Goal: Task Accomplishment & Management: Manage account settings

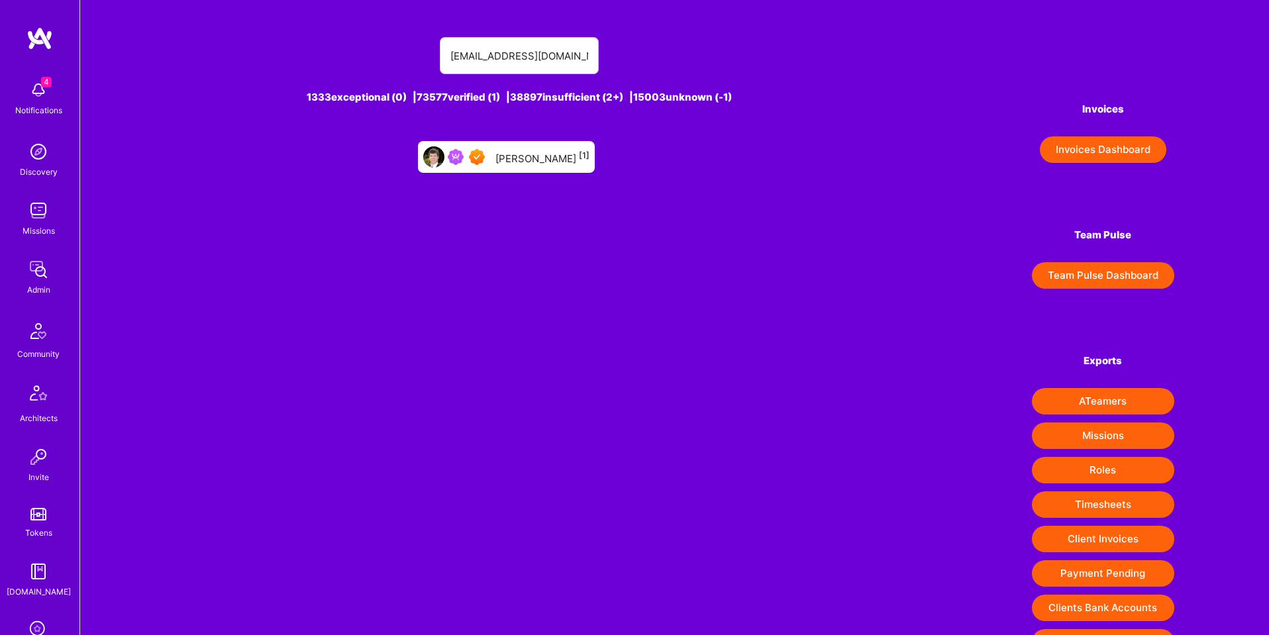
click at [534, 156] on div "[PERSON_NAME] [1]" at bounding box center [543, 156] width 94 height 17
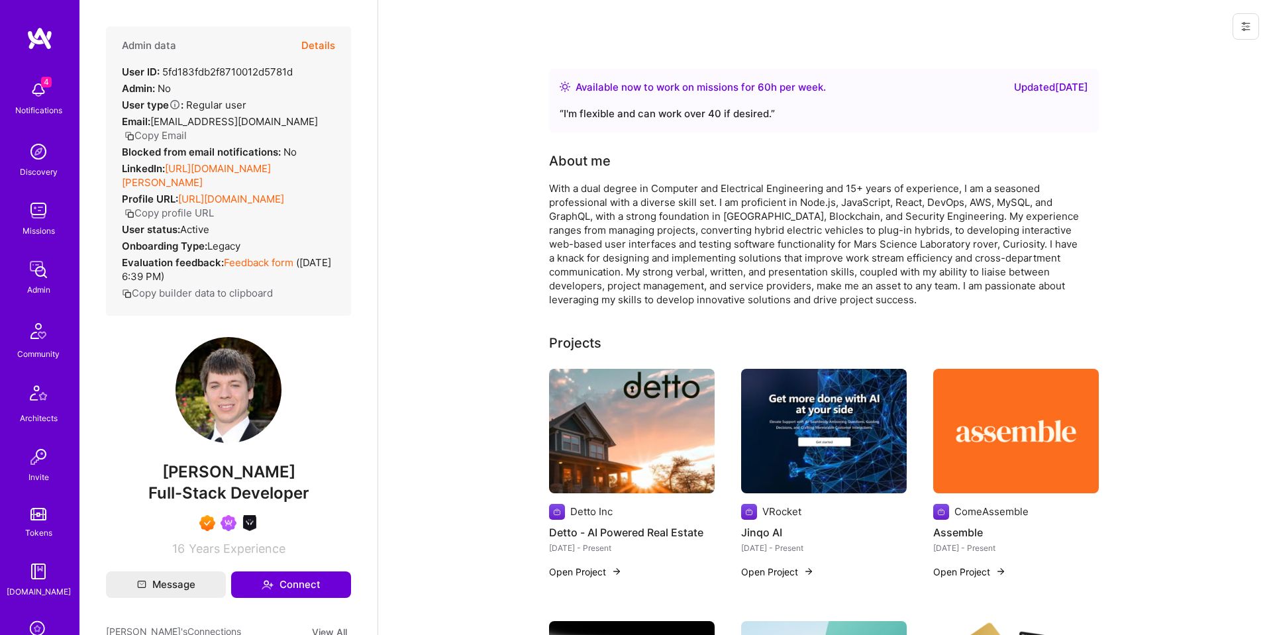
click at [319, 42] on button "Details" at bounding box center [318, 46] width 34 height 38
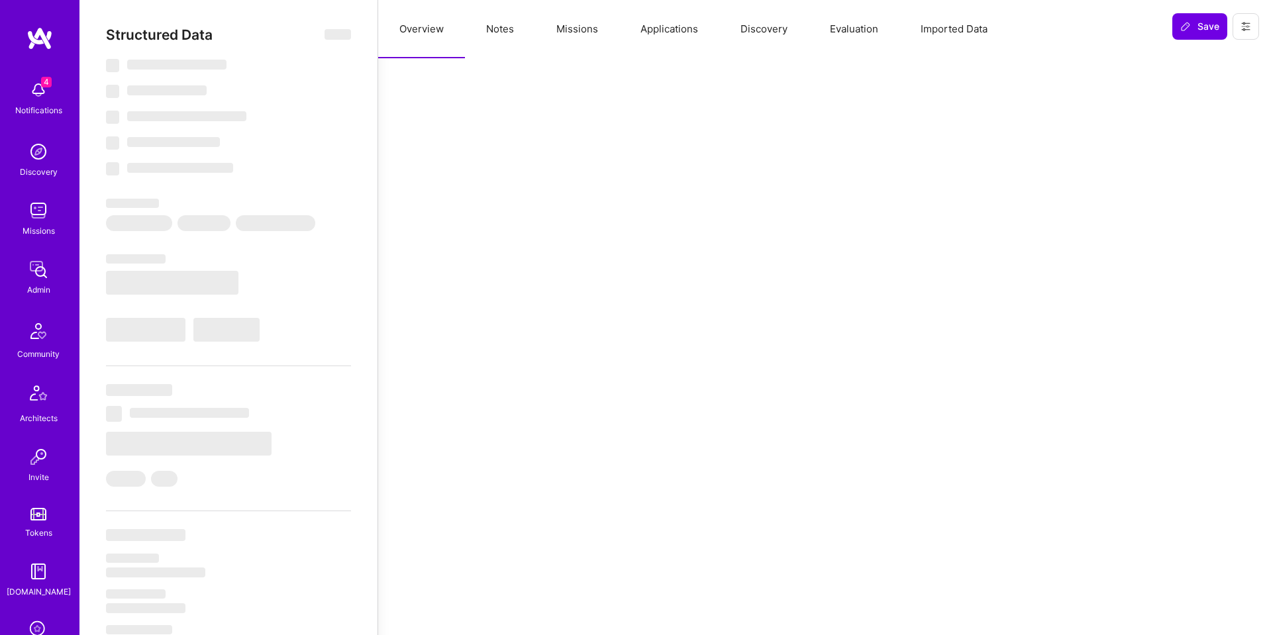
select select "Right Now"
select select "7"
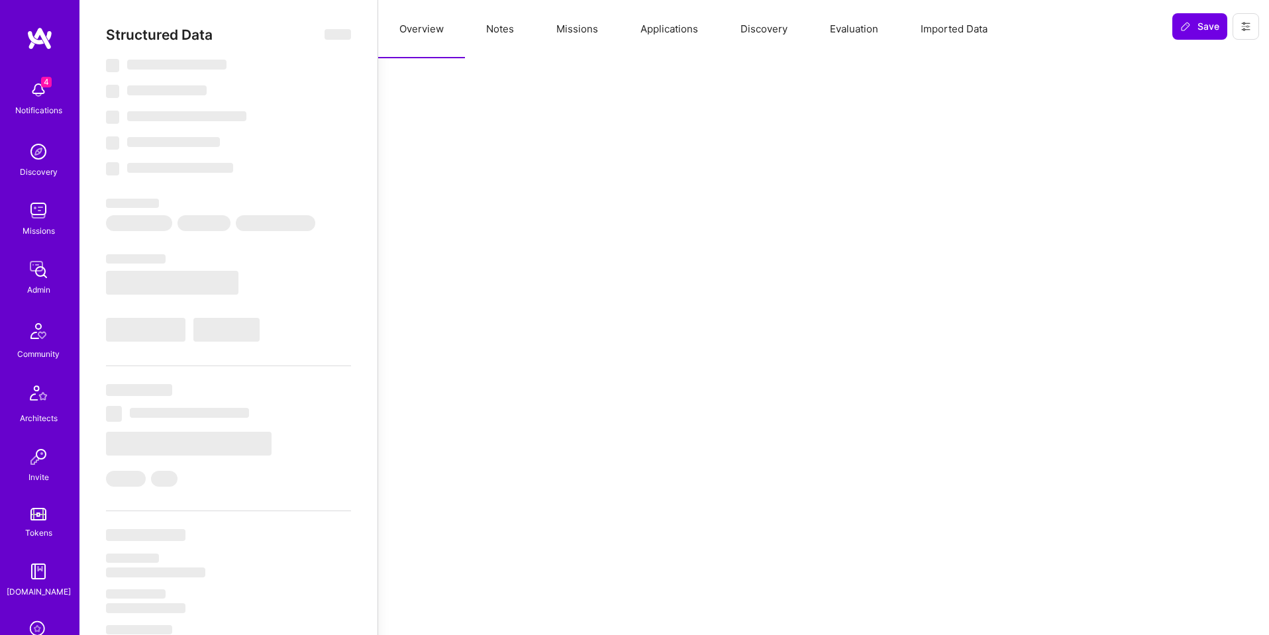
select select "US"
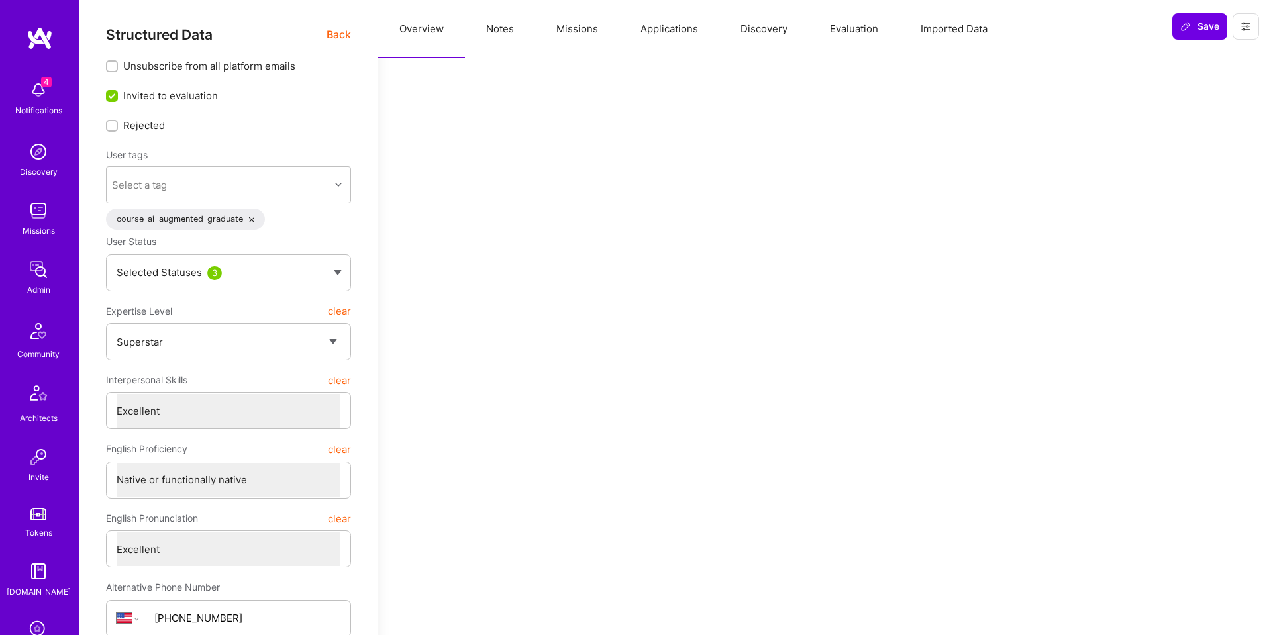
click at [847, 30] on button "Evaluation" at bounding box center [854, 29] width 91 height 58
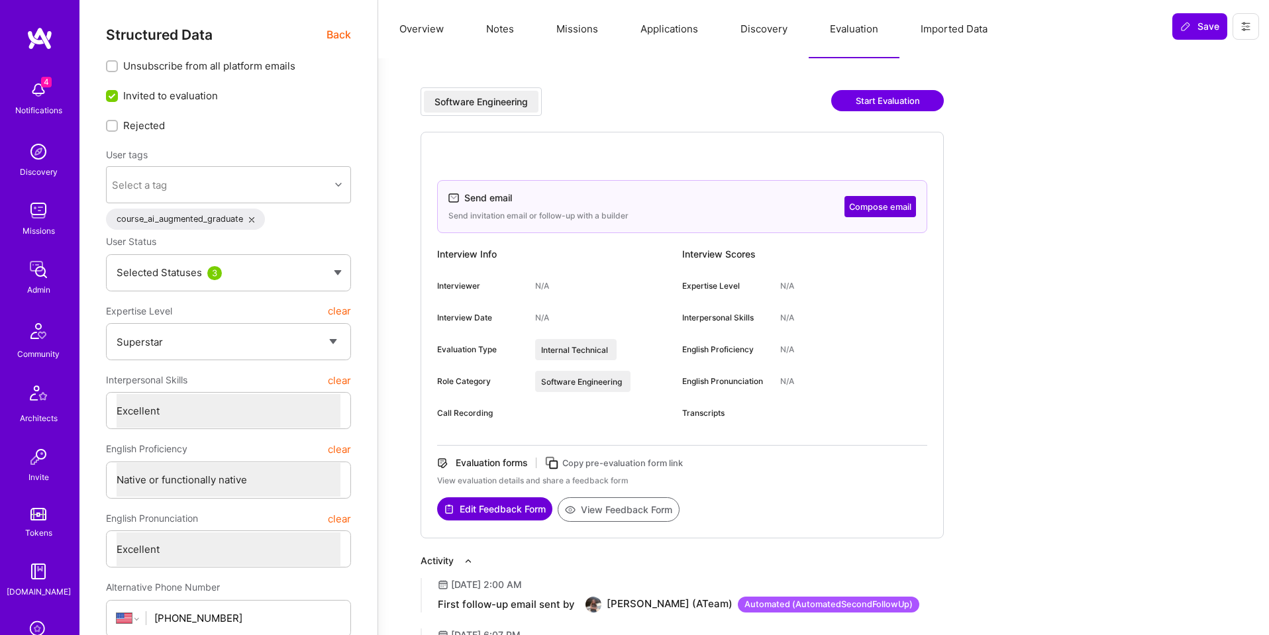
click at [447, 99] on div "Software Engineering" at bounding box center [481, 101] width 93 height 13
click at [333, 28] on span "Back" at bounding box center [339, 35] width 25 height 17
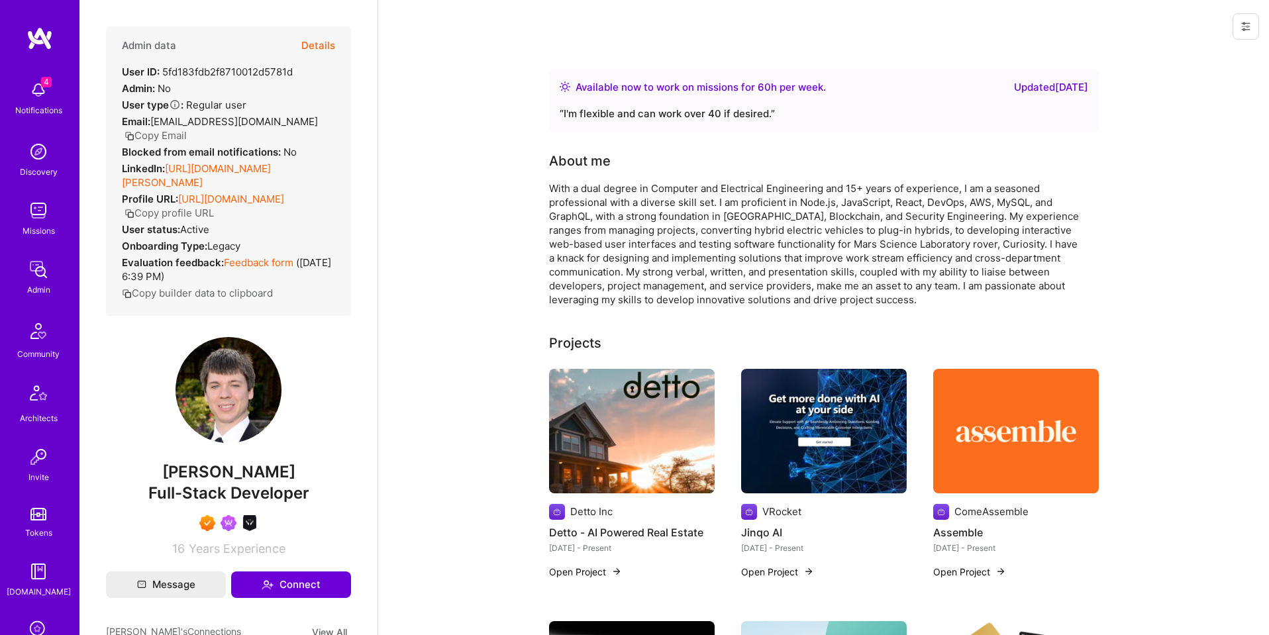
click at [320, 44] on button "Details" at bounding box center [318, 46] width 34 height 38
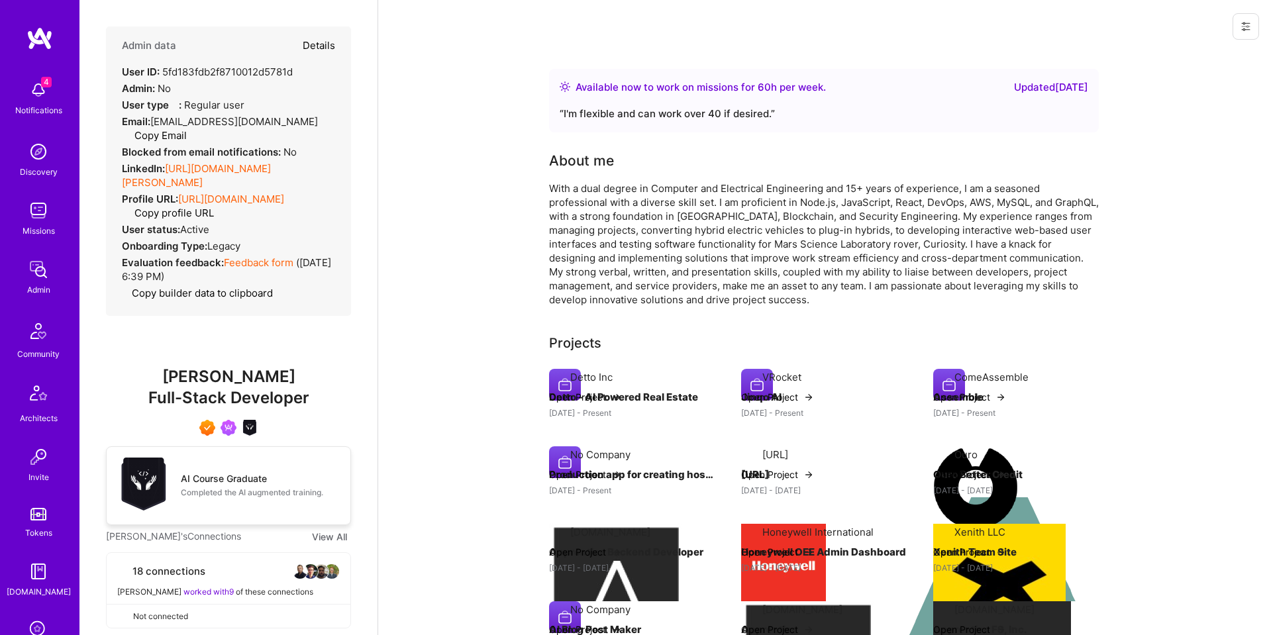
type textarea "x"
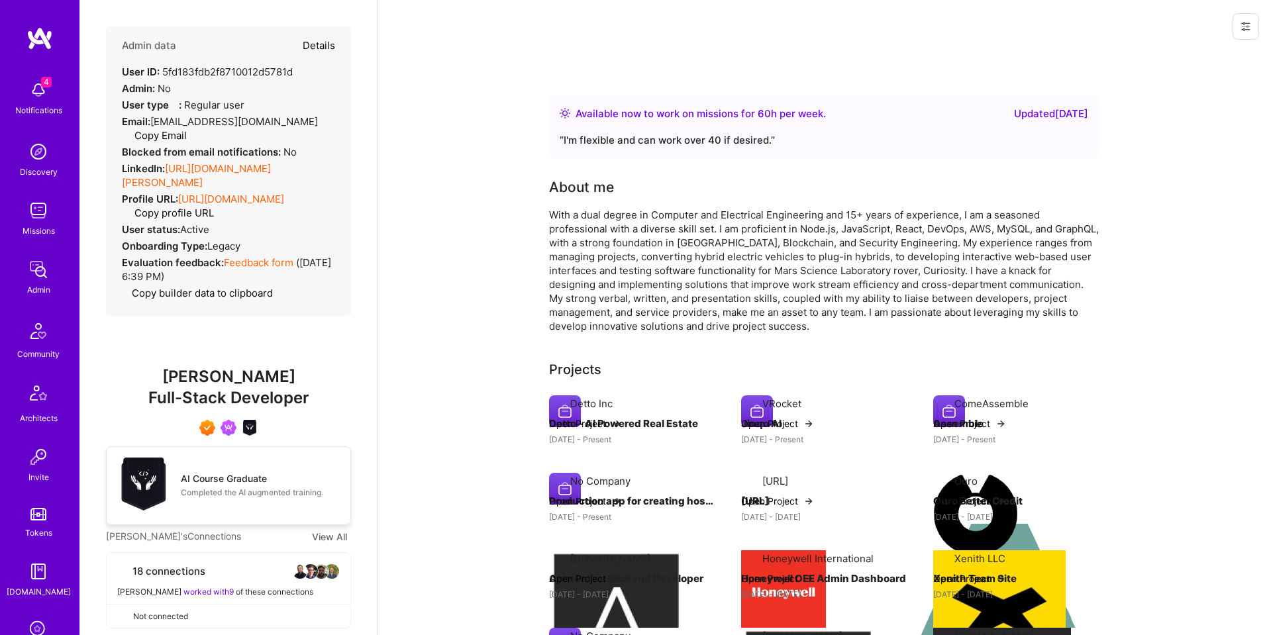
select select "7"
select select "US"
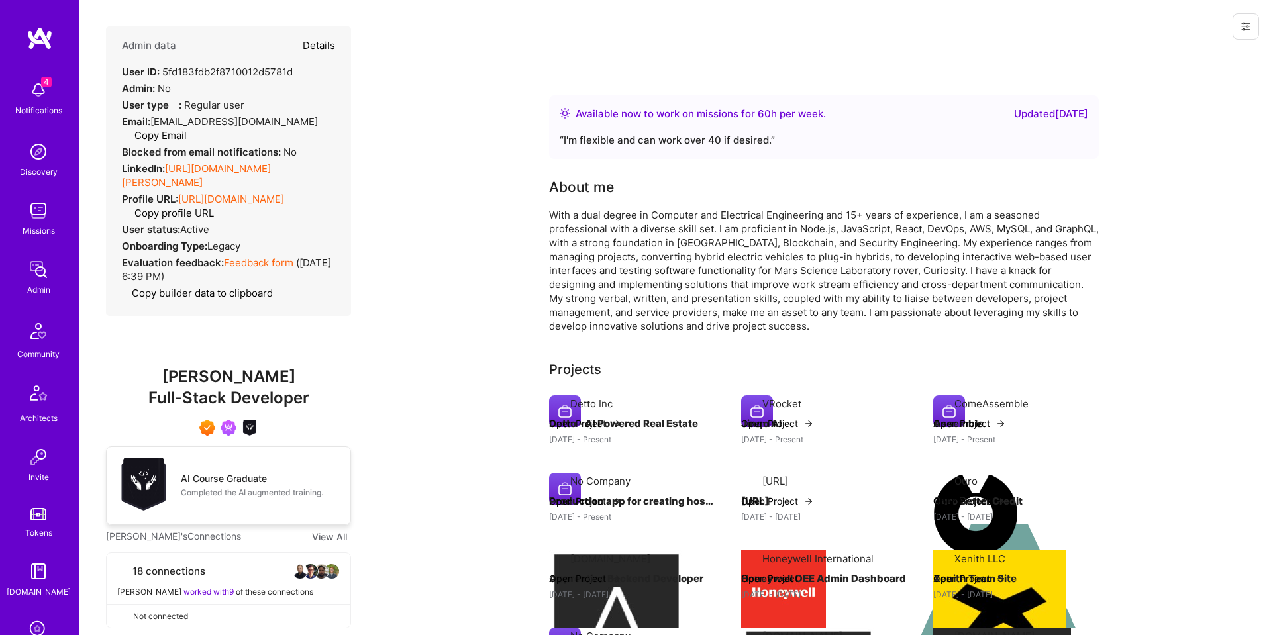
select select "Right Now"
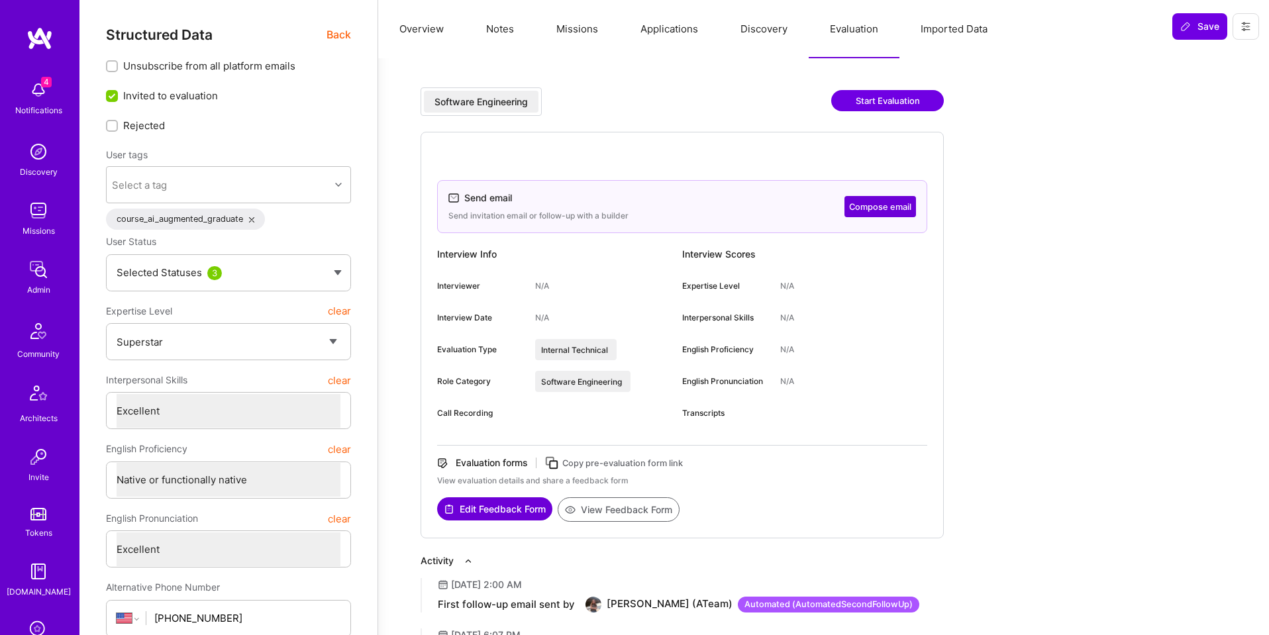
click at [574, 35] on button "Missions" at bounding box center [577, 29] width 84 height 58
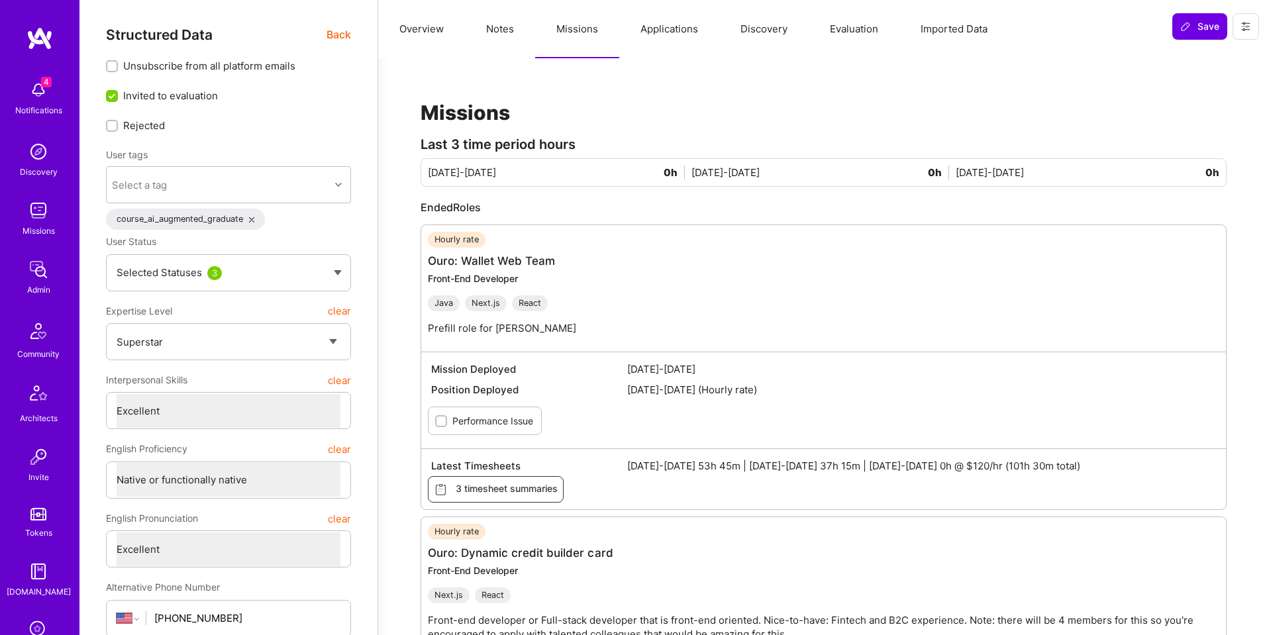
click at [846, 25] on button "Evaluation" at bounding box center [854, 29] width 91 height 58
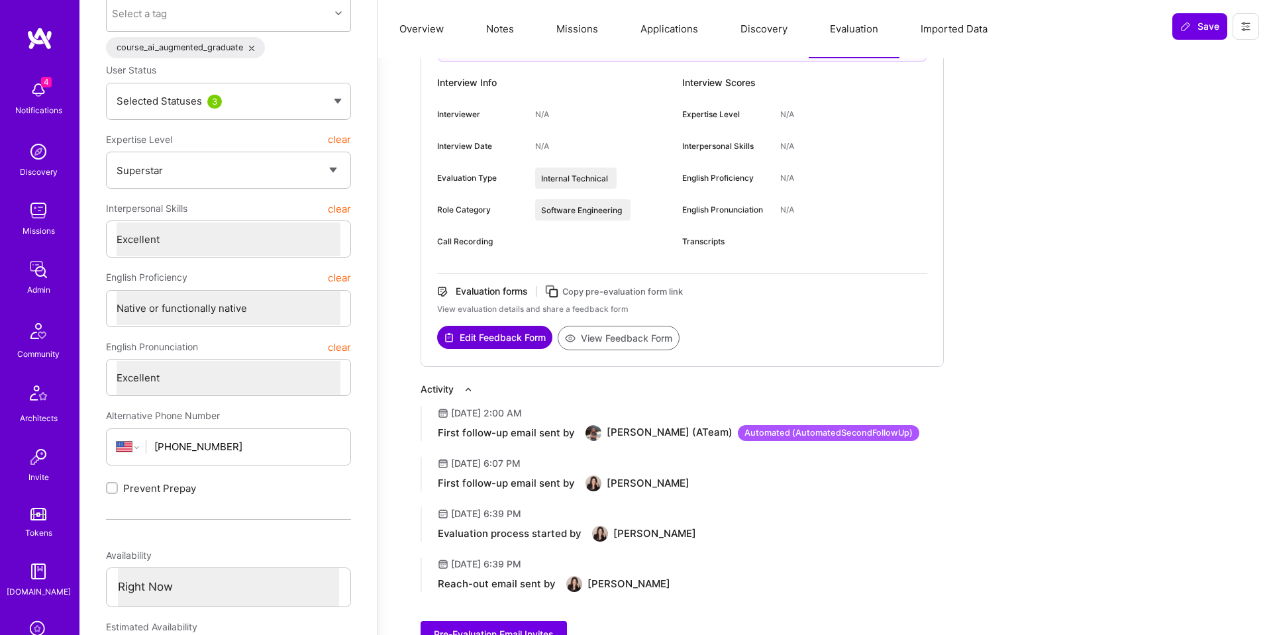
click at [494, 22] on button "Notes" at bounding box center [500, 29] width 70 height 58
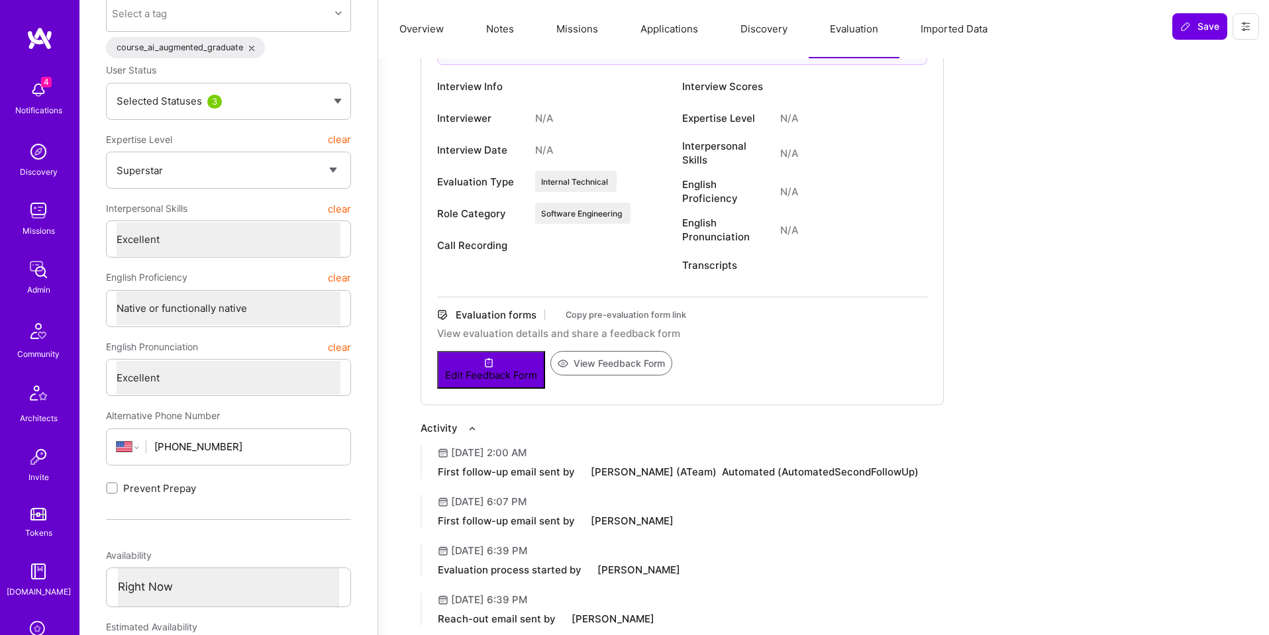
type textarea "x"
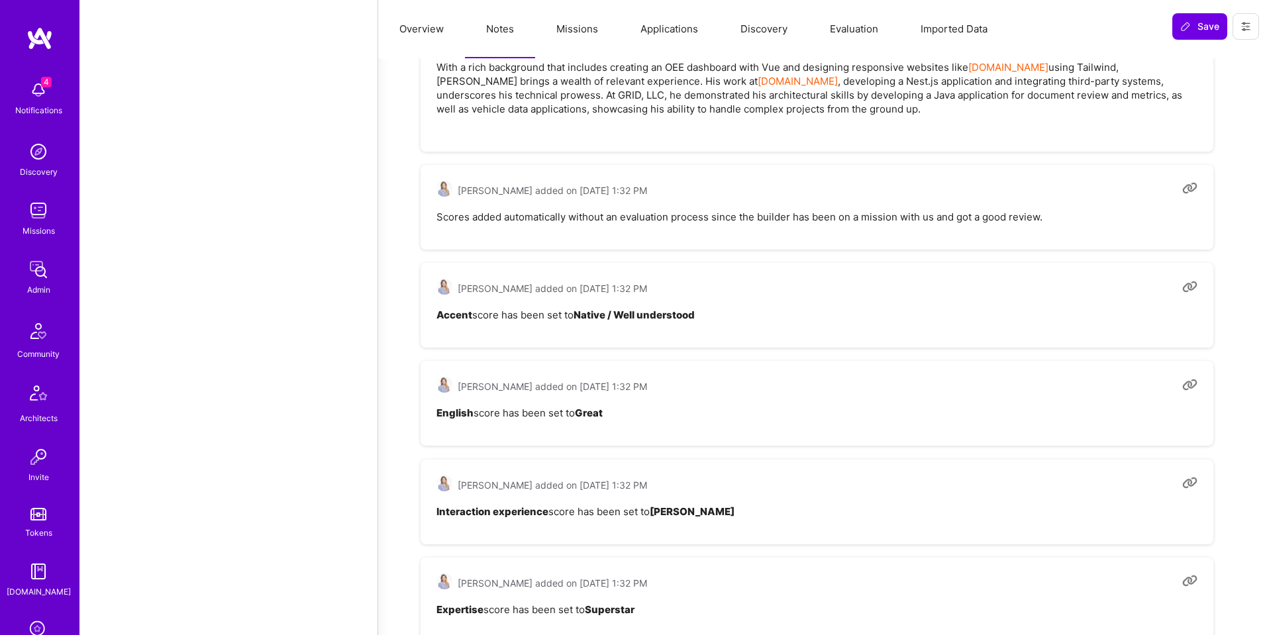
scroll to position [211, 0]
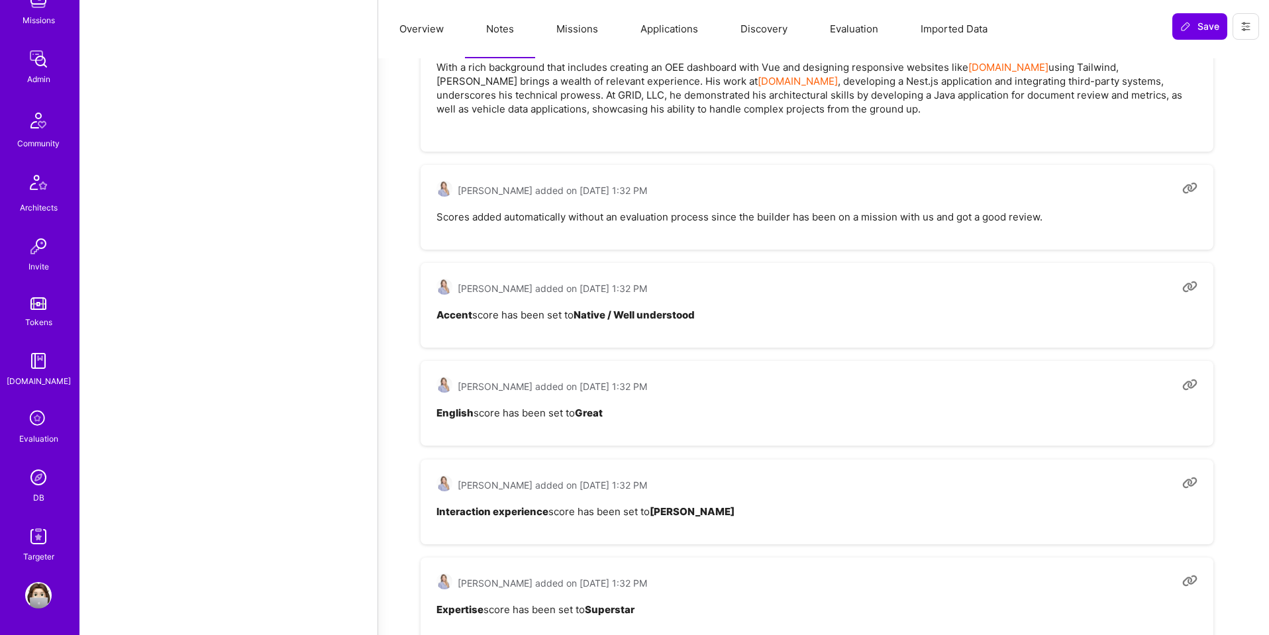
click at [40, 494] on div "DB" at bounding box center [38, 498] width 11 height 14
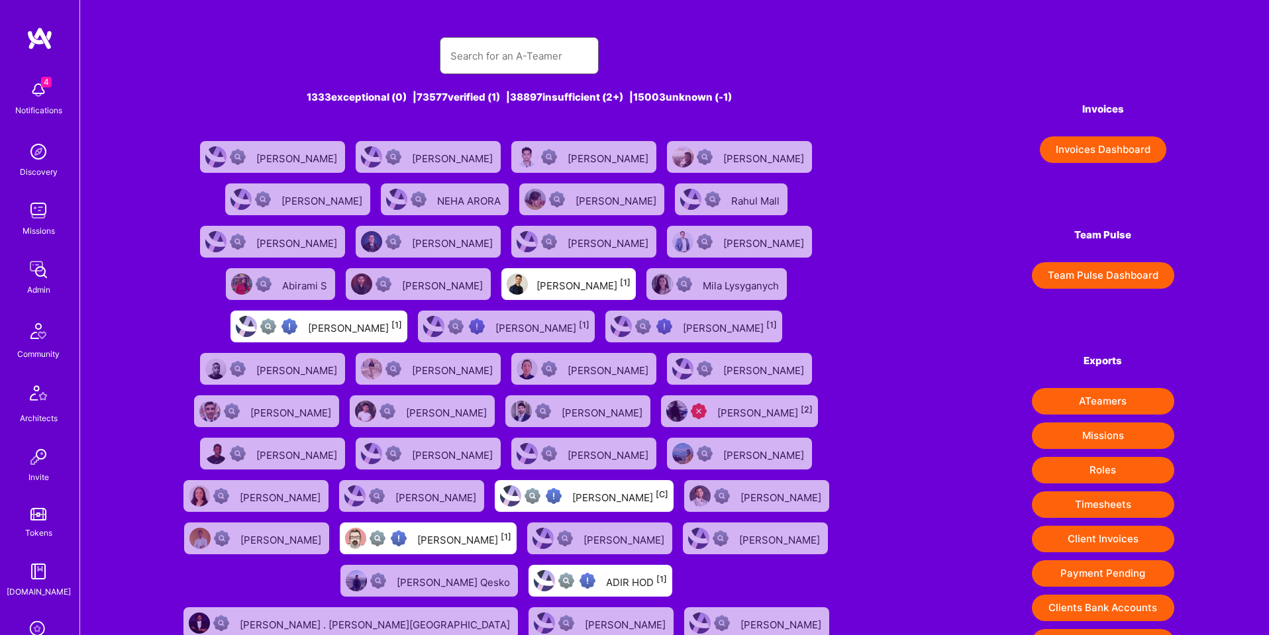
click at [472, 63] on input "text" at bounding box center [520, 56] width 138 height 34
paste input "62cc437577fce30013bf1f19"
type input "62cc437577fce30013bf1f19"
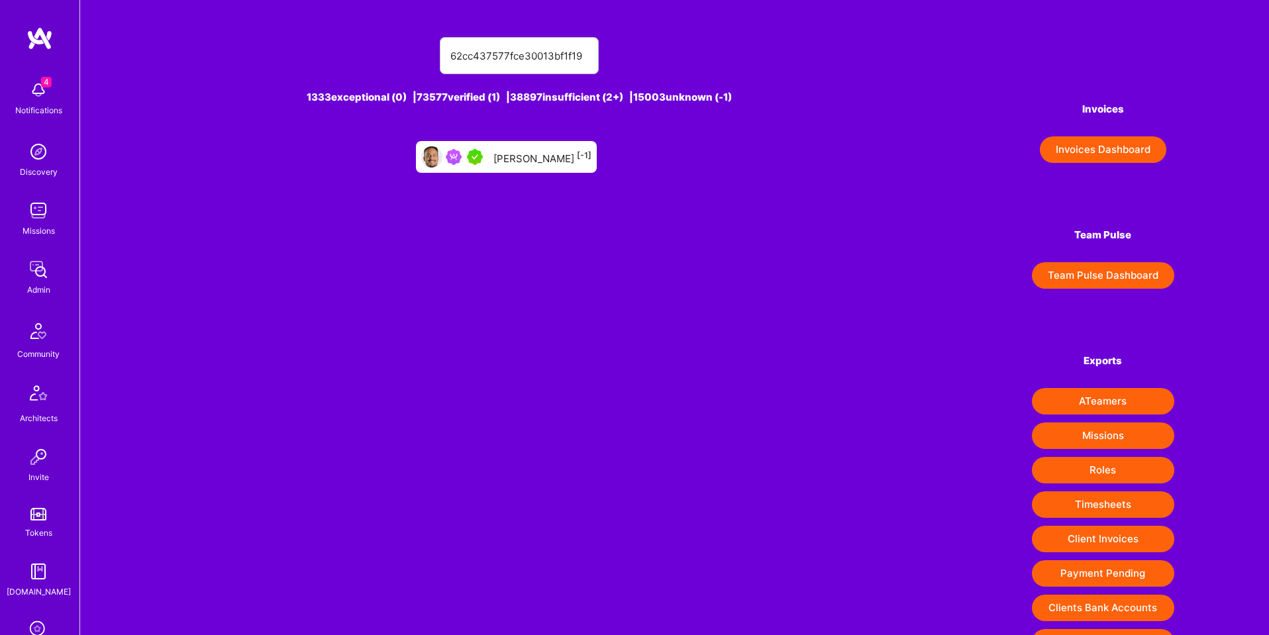
click at [542, 160] on div "Nathaniel Meron [-1]" at bounding box center [543, 156] width 98 height 17
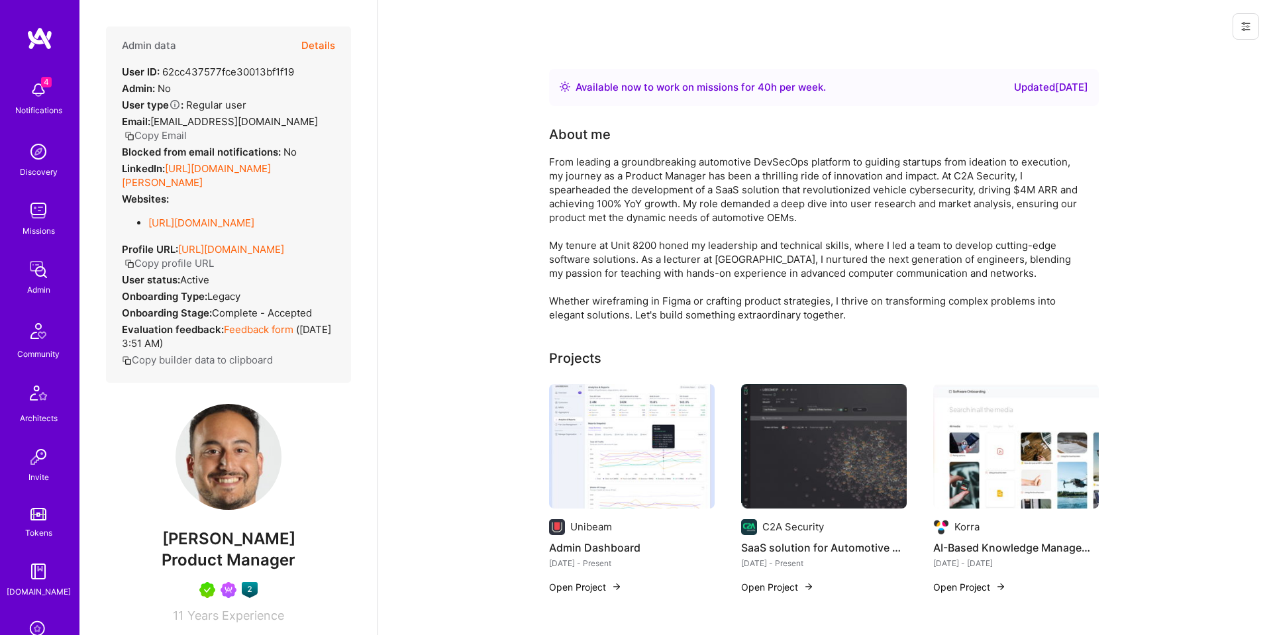
click at [305, 40] on button "Details" at bounding box center [318, 46] width 34 height 38
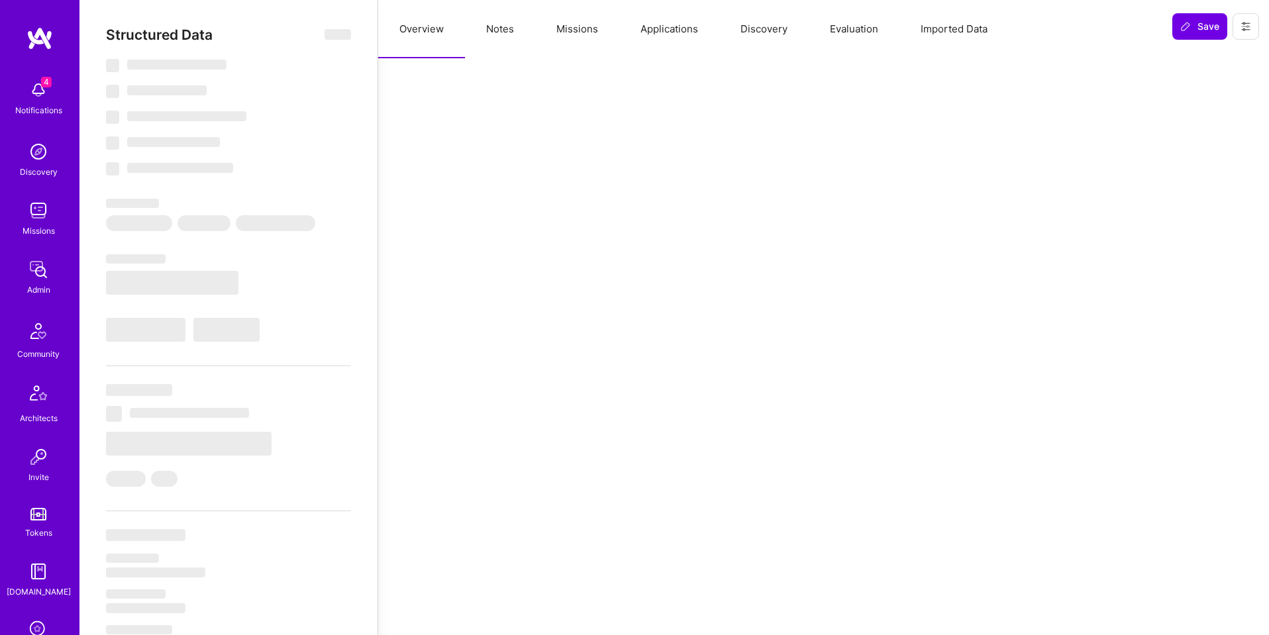
click at [602, 30] on button "Missions" at bounding box center [577, 29] width 84 height 58
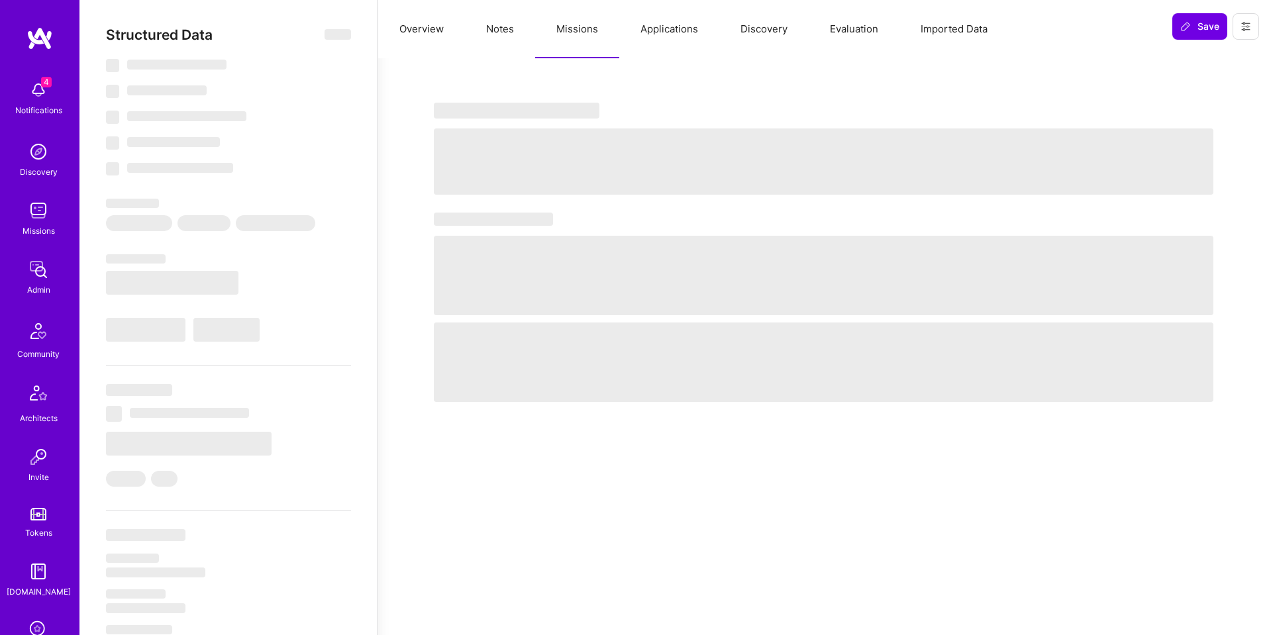
type textarea "x"
select select "Right Now"
select select "5"
select select "4"
select select "7"
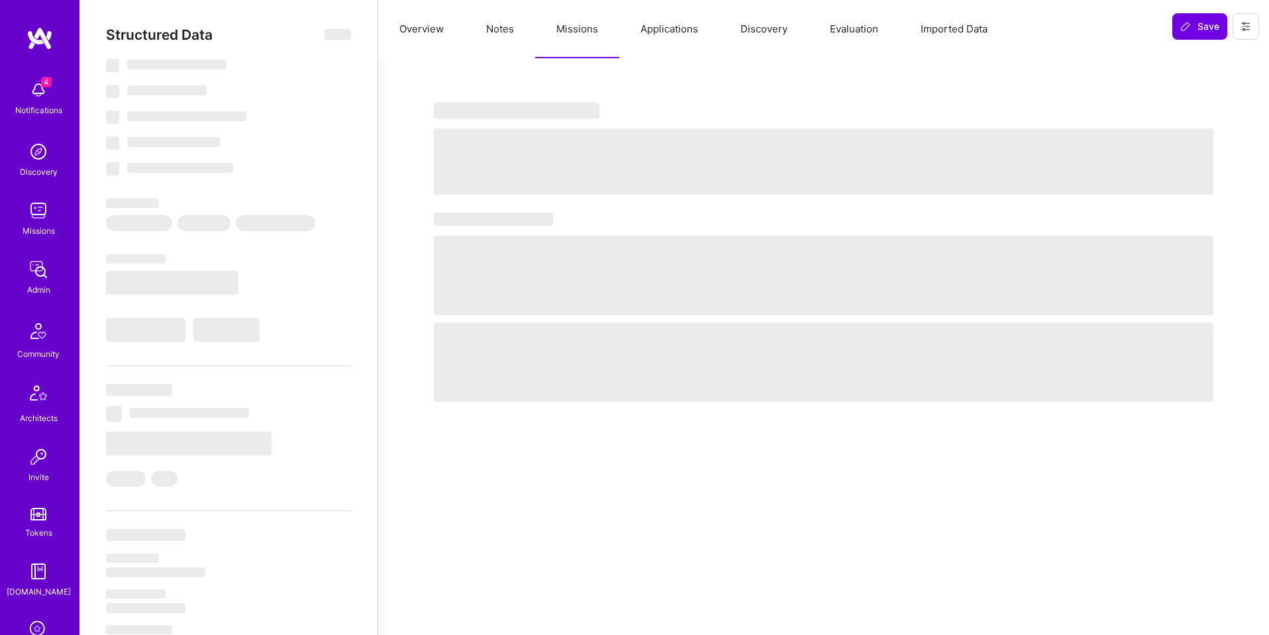
select select "7"
select select "IL"
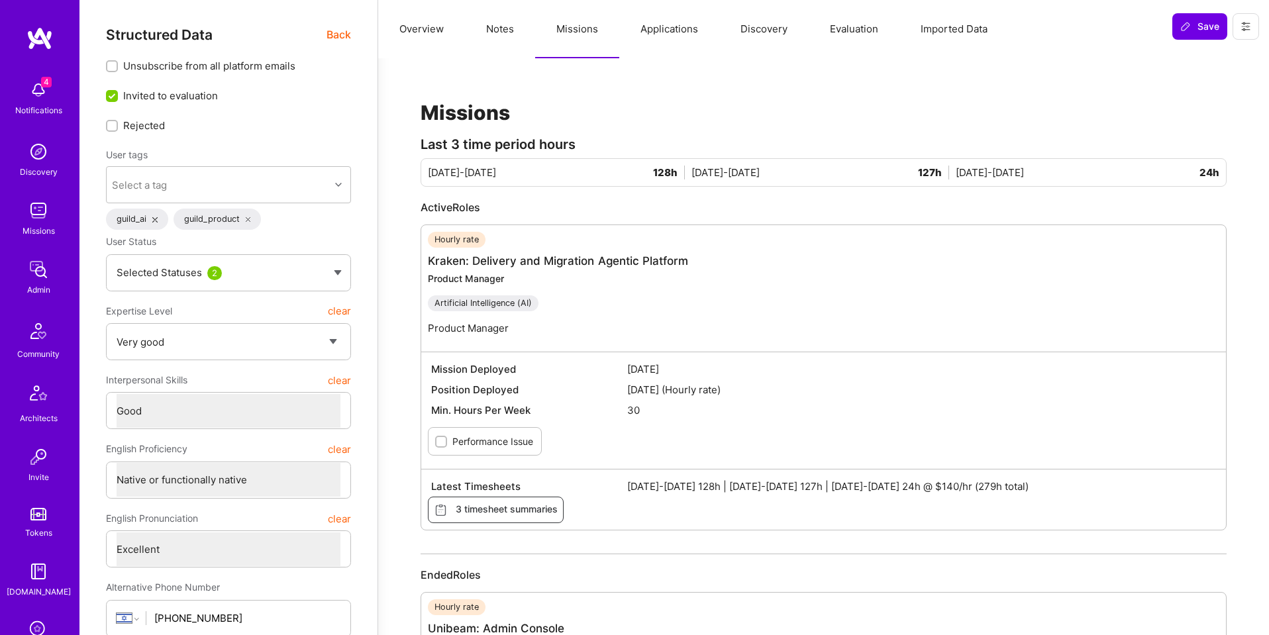
click at [341, 33] on span "Back" at bounding box center [339, 35] width 25 height 17
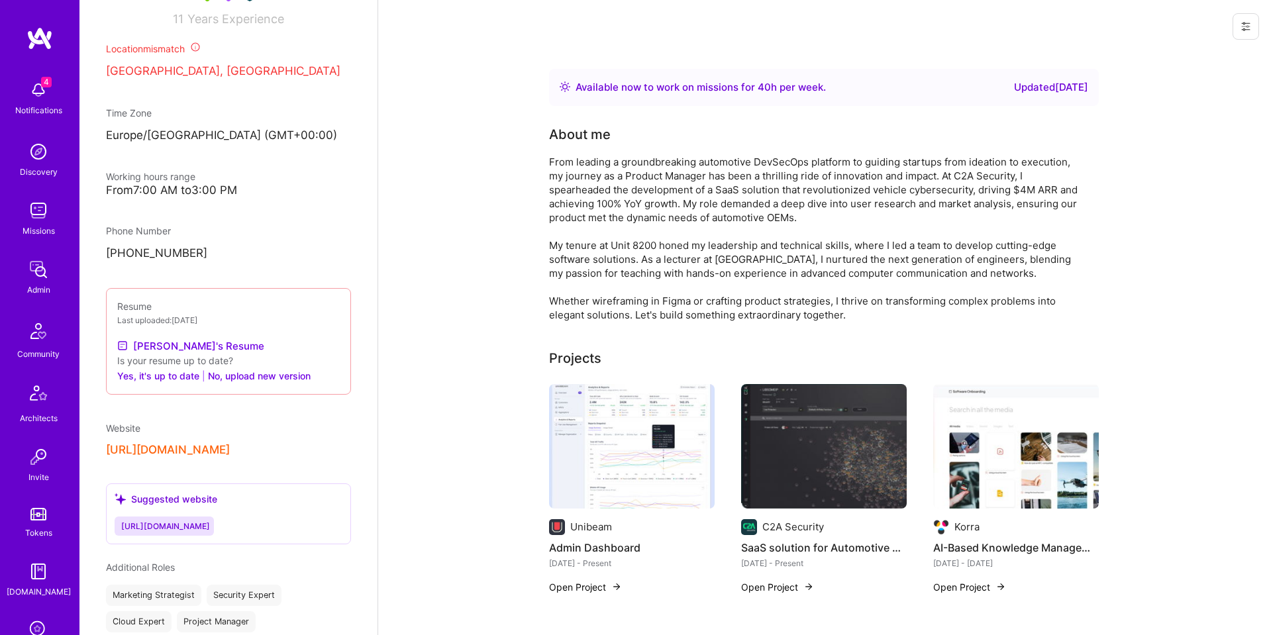
scroll to position [211, 0]
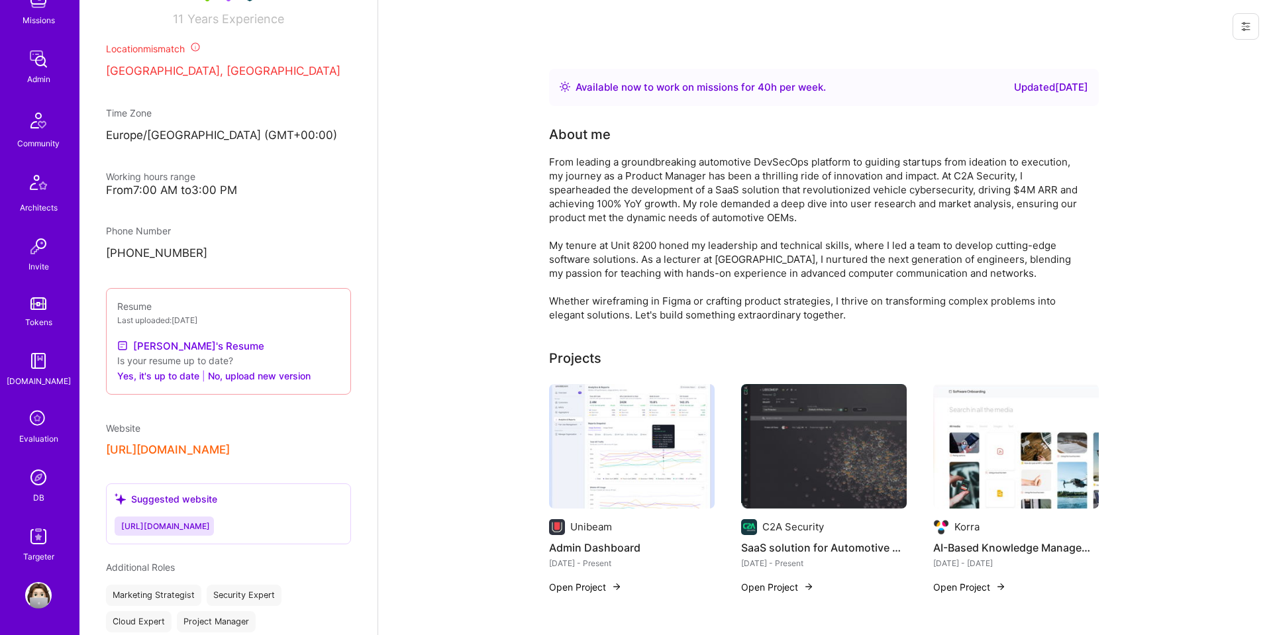
click at [43, 486] on img at bounding box center [38, 477] width 27 height 27
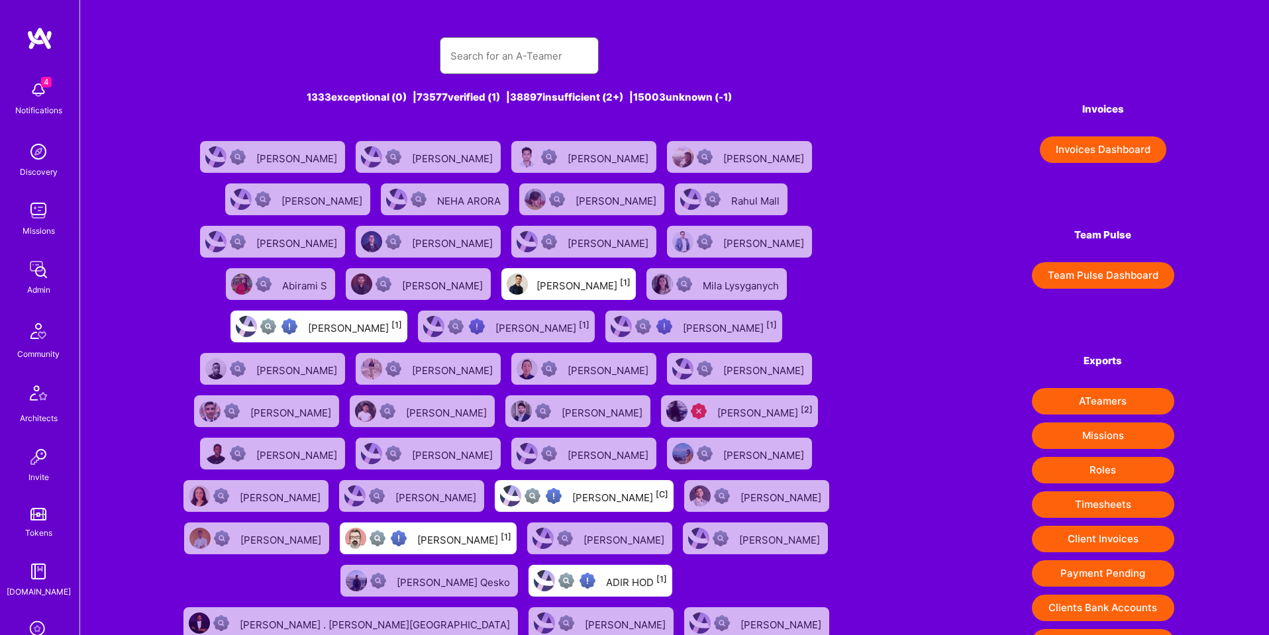
click at [474, 57] on input "text" at bounding box center [520, 56] width 138 height 34
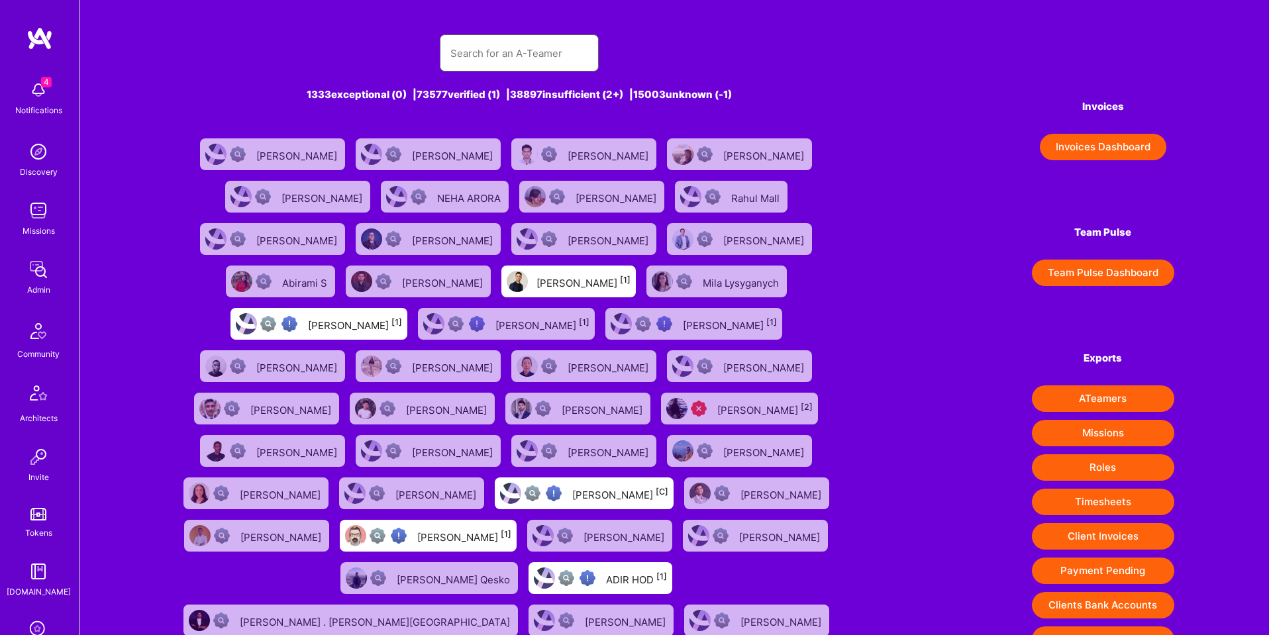
paste input "chris.hayduk1@gmail.com"
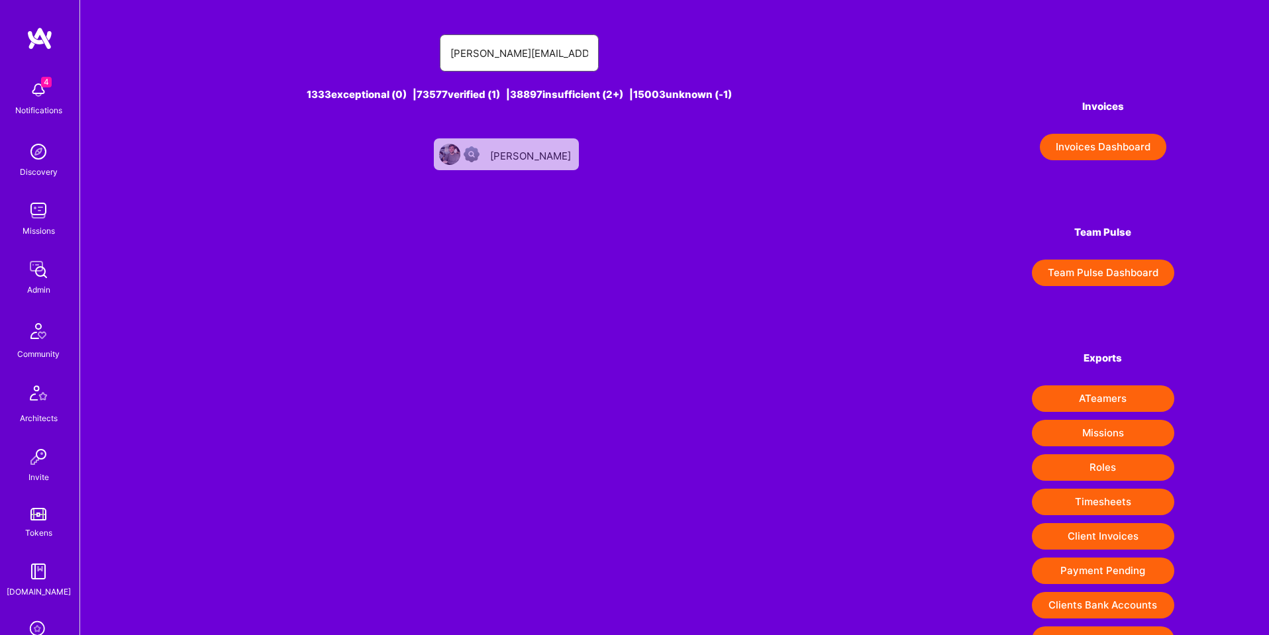
type input "chris.hayduk1@gmail.com"
click at [530, 161] on div "Christopher Hayduk" at bounding box center [531, 154] width 83 height 17
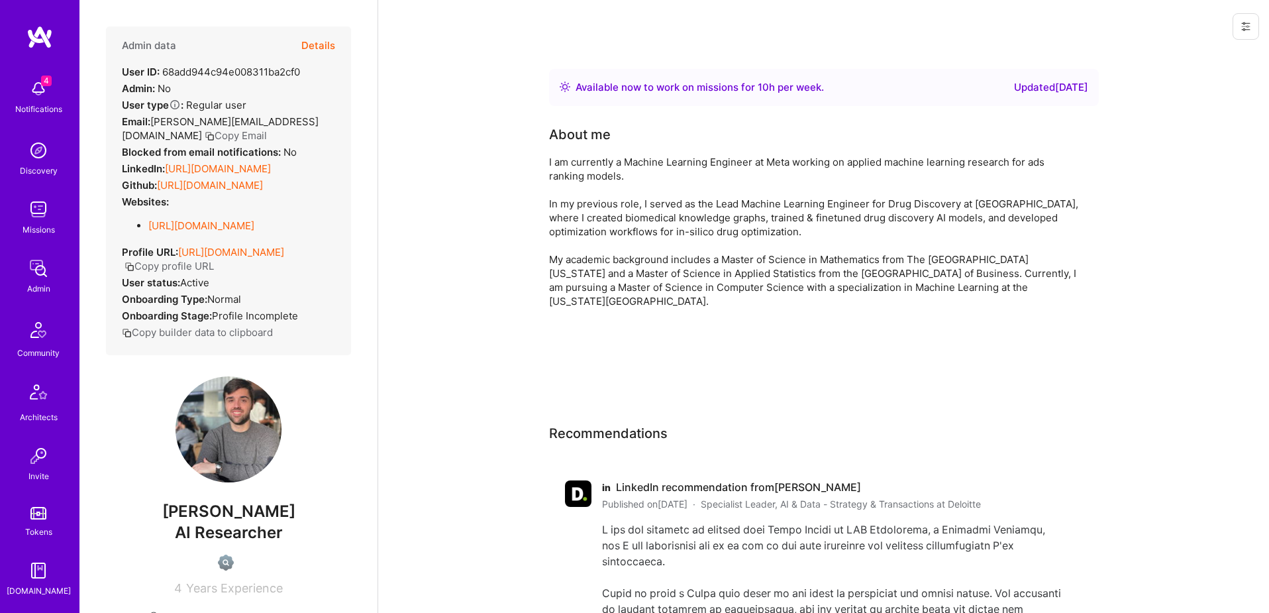
scroll to position [233, 0]
click at [36, 463] on img at bounding box center [38, 455] width 27 height 27
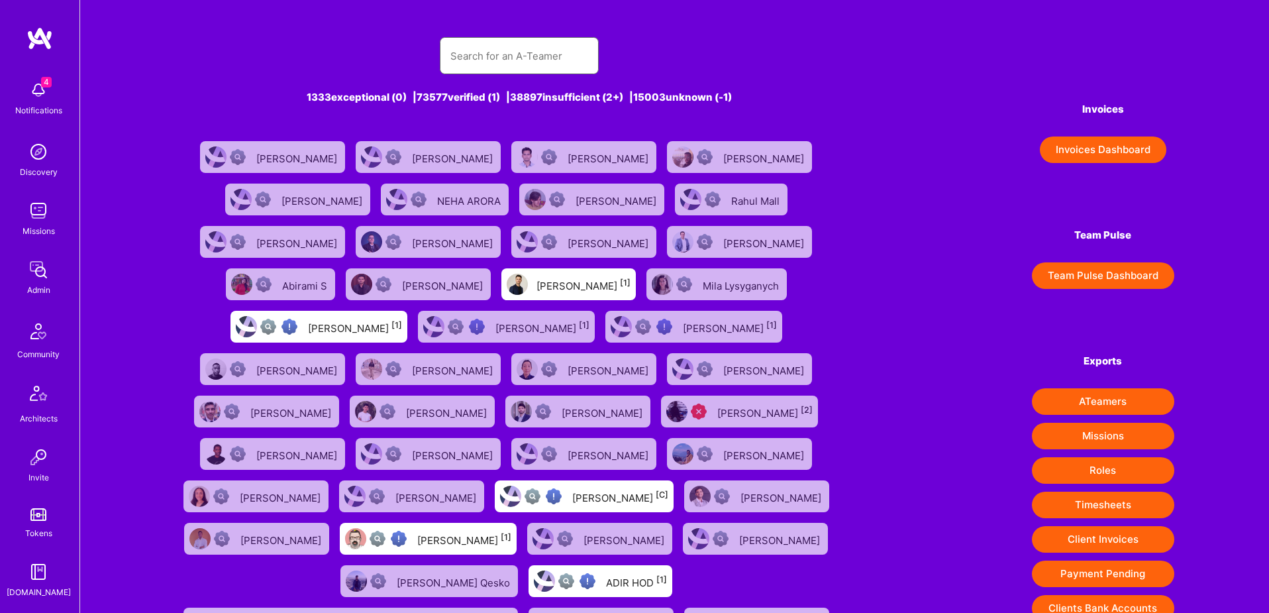
click at [496, 50] on input "text" at bounding box center [520, 56] width 138 height 34
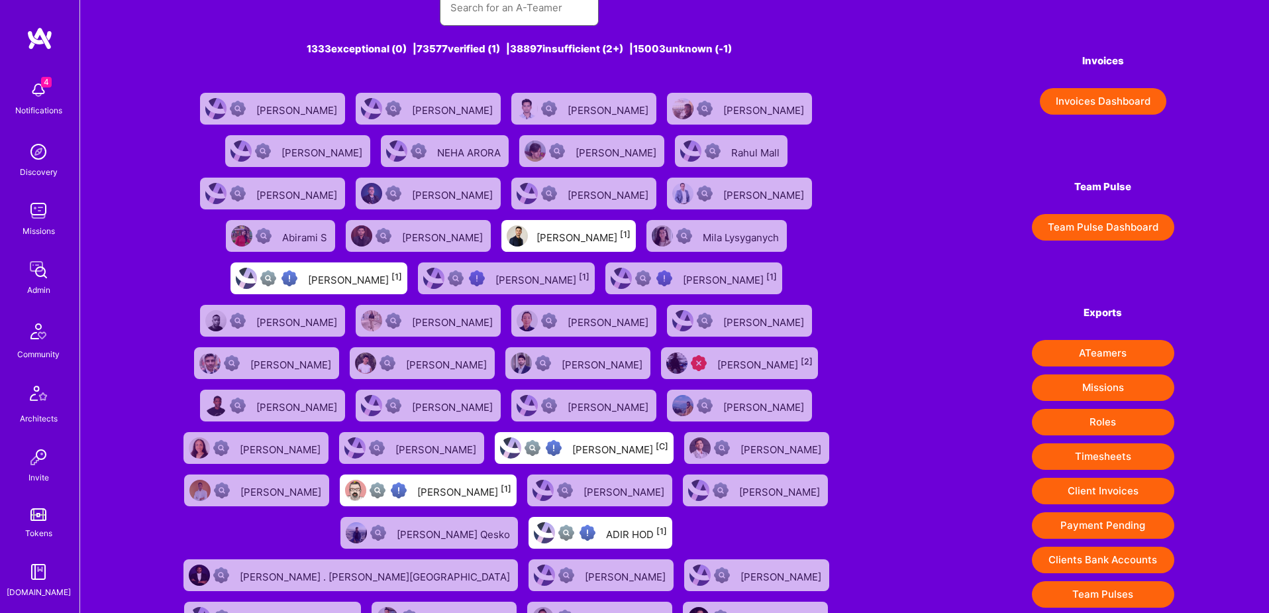
scroll to position [49, 0]
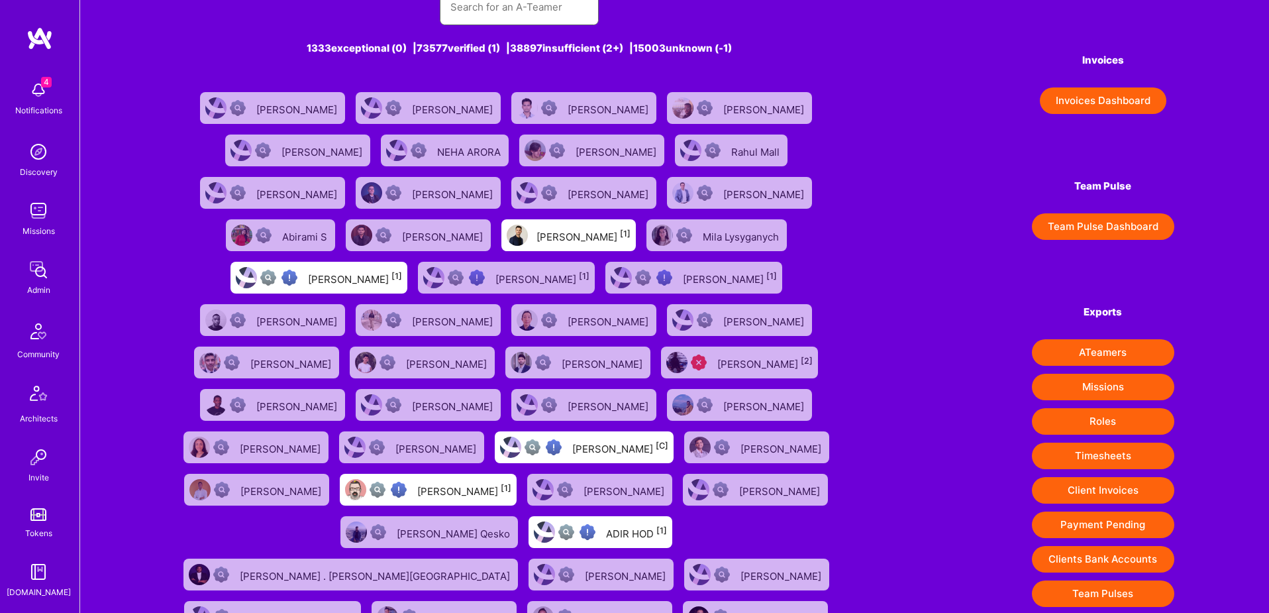
paste input "chrishaydukconsulting@gmail.com"
type input "chrishaydukconsulting@gmail.com"
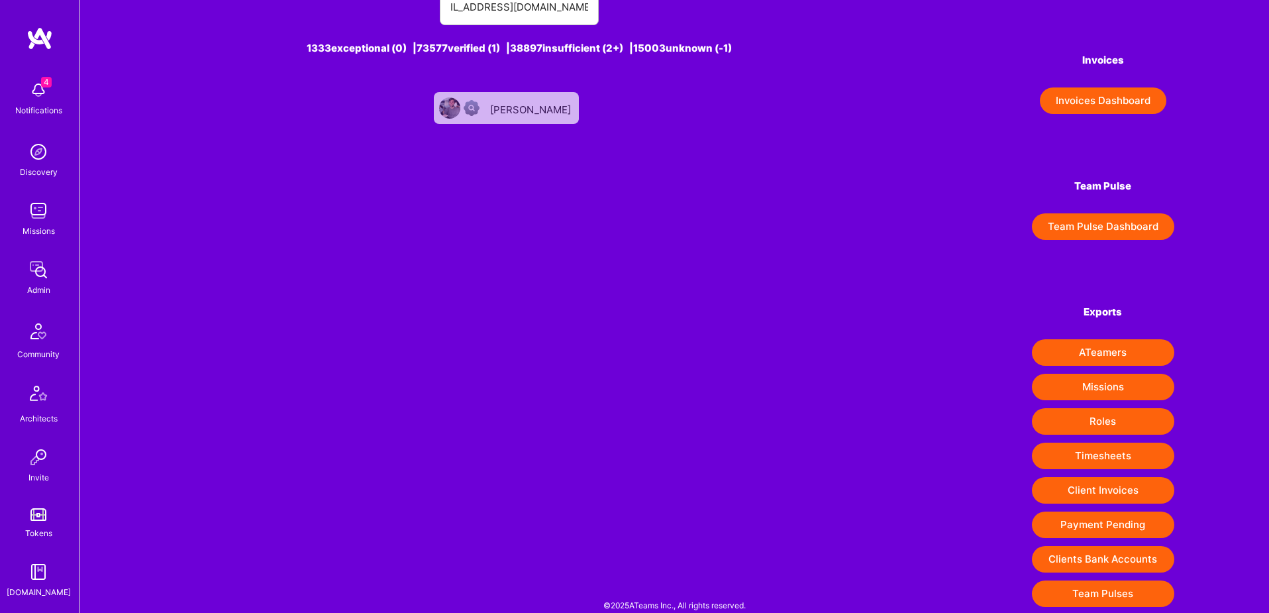
scroll to position [0, 0]
click at [527, 103] on div "Chris Hayduk" at bounding box center [531, 107] width 83 height 17
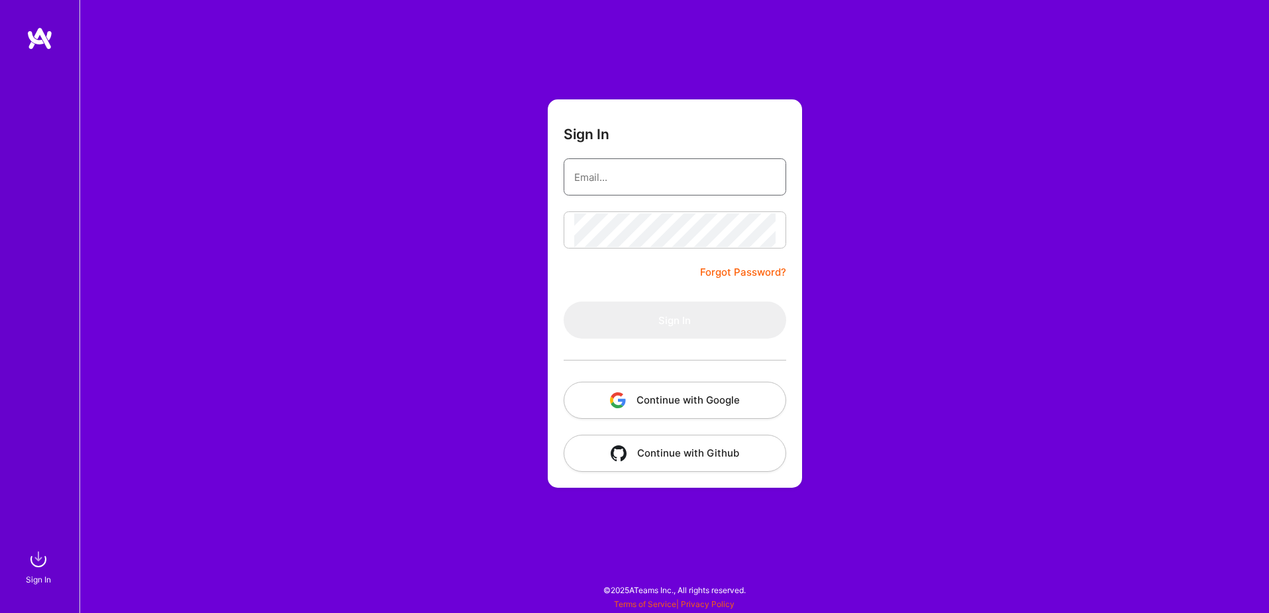
type input "[EMAIL_ADDRESS][DOMAIN_NAME]"
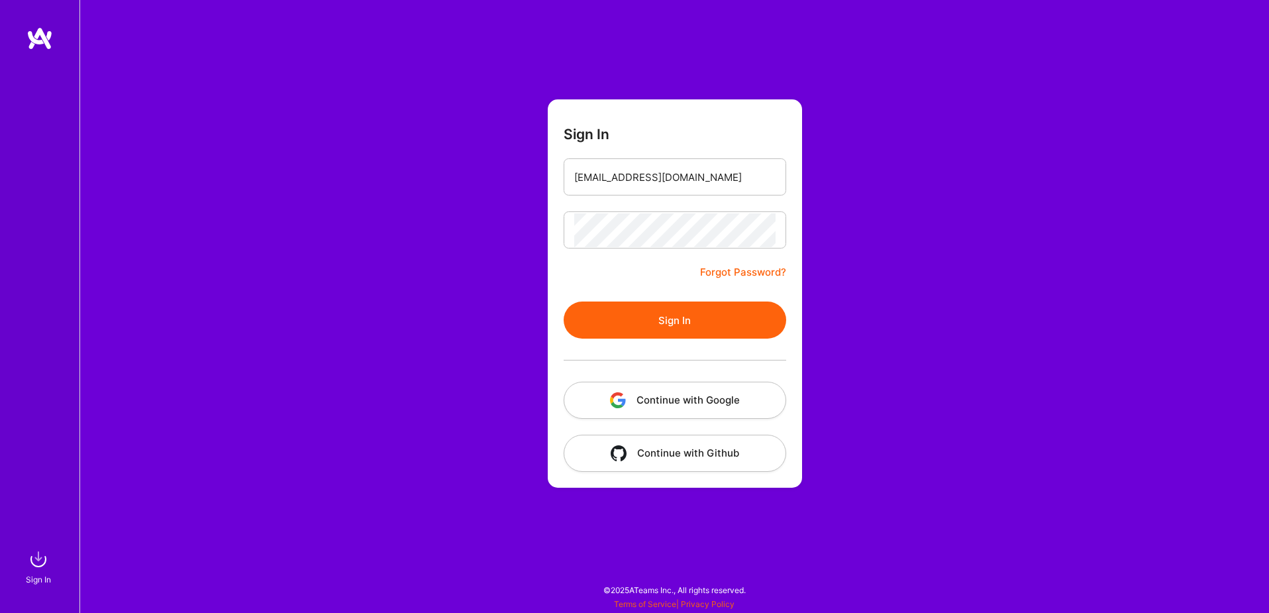
click at [702, 405] on button "Continue with Google" at bounding box center [675, 400] width 223 height 37
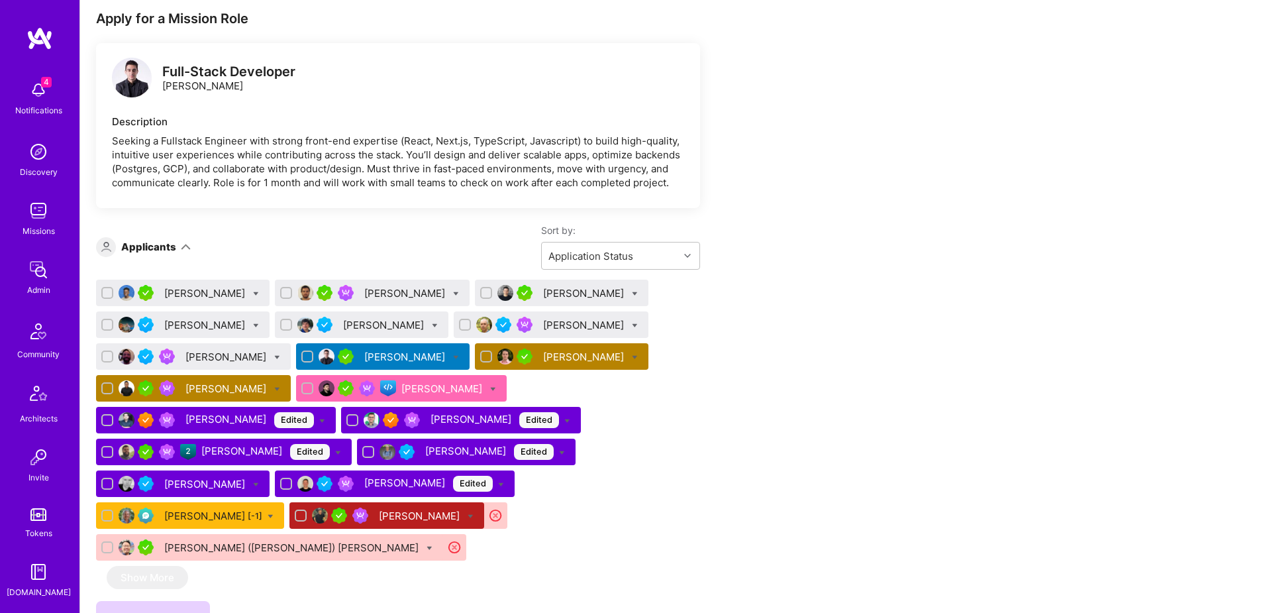
scroll to position [233, 0]
click at [27, 450] on img at bounding box center [38, 455] width 27 height 27
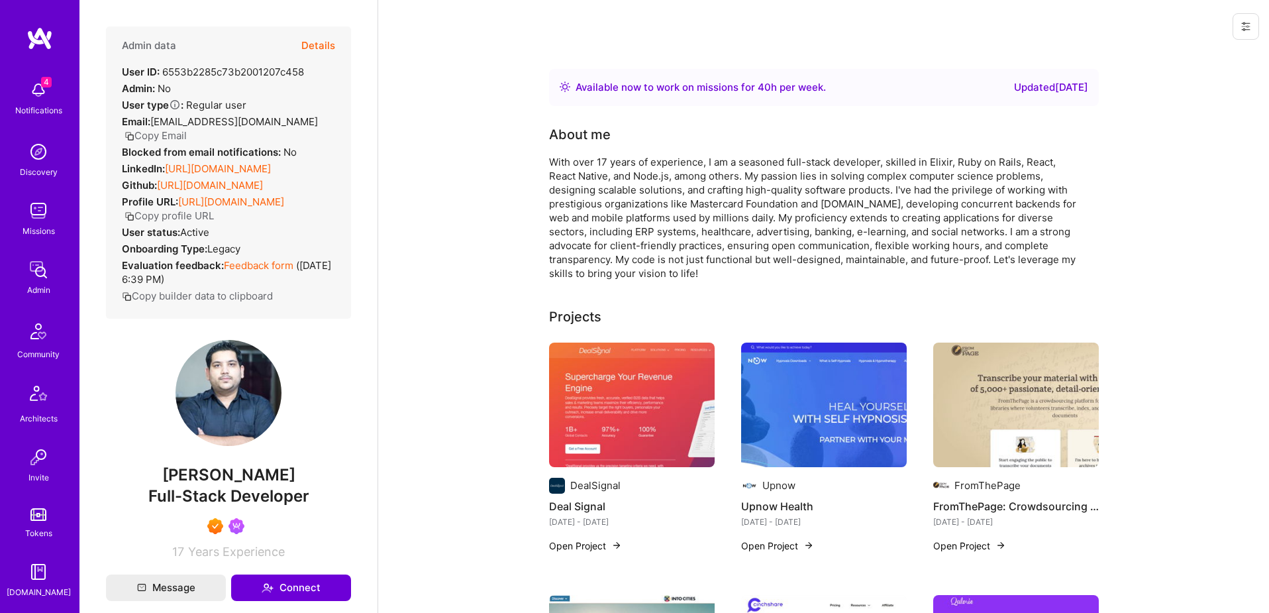
click at [331, 42] on button "Details" at bounding box center [318, 46] width 34 height 38
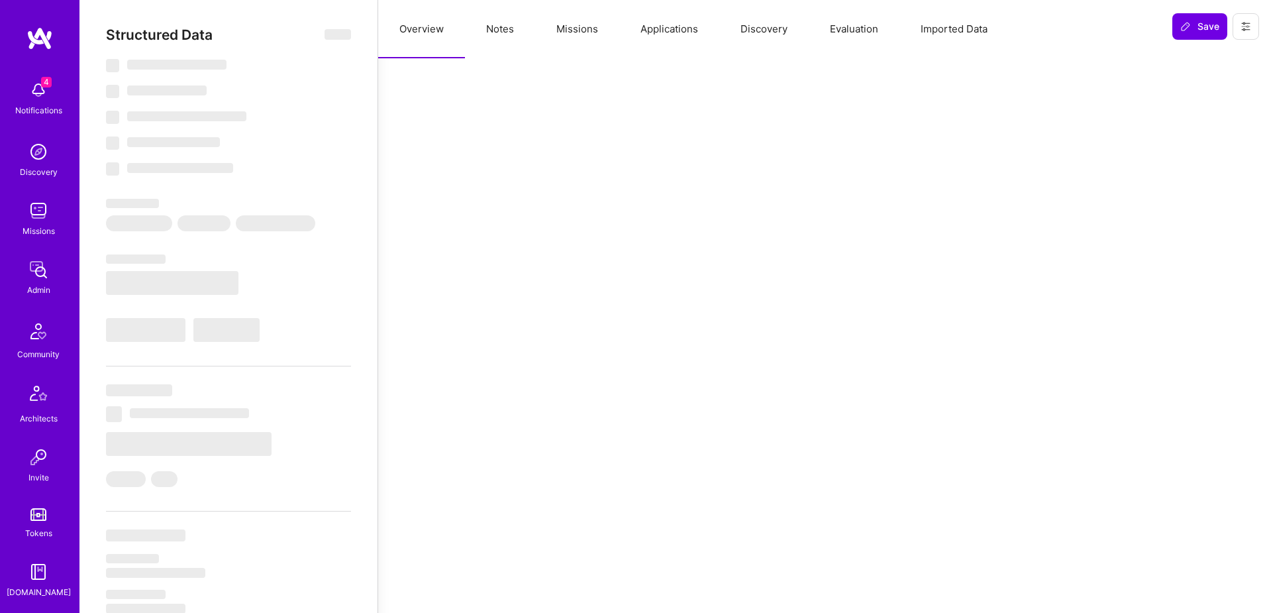
click at [673, 20] on button "Applications" at bounding box center [669, 29] width 100 height 58
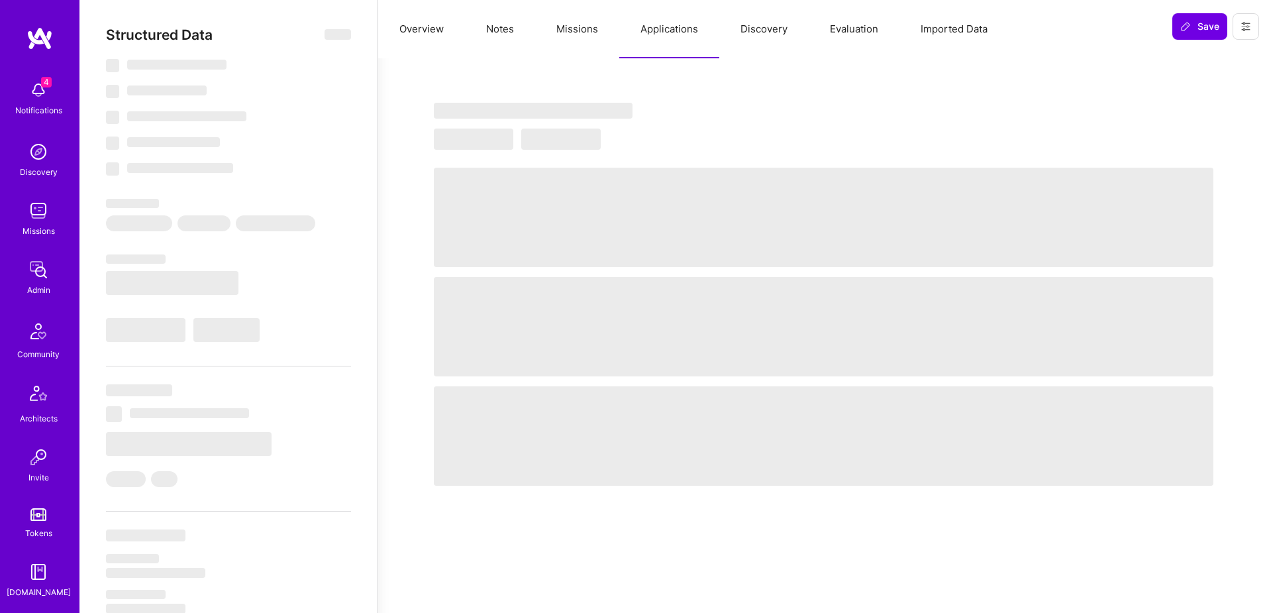
select select "Right Now"
select select "7"
select select "6"
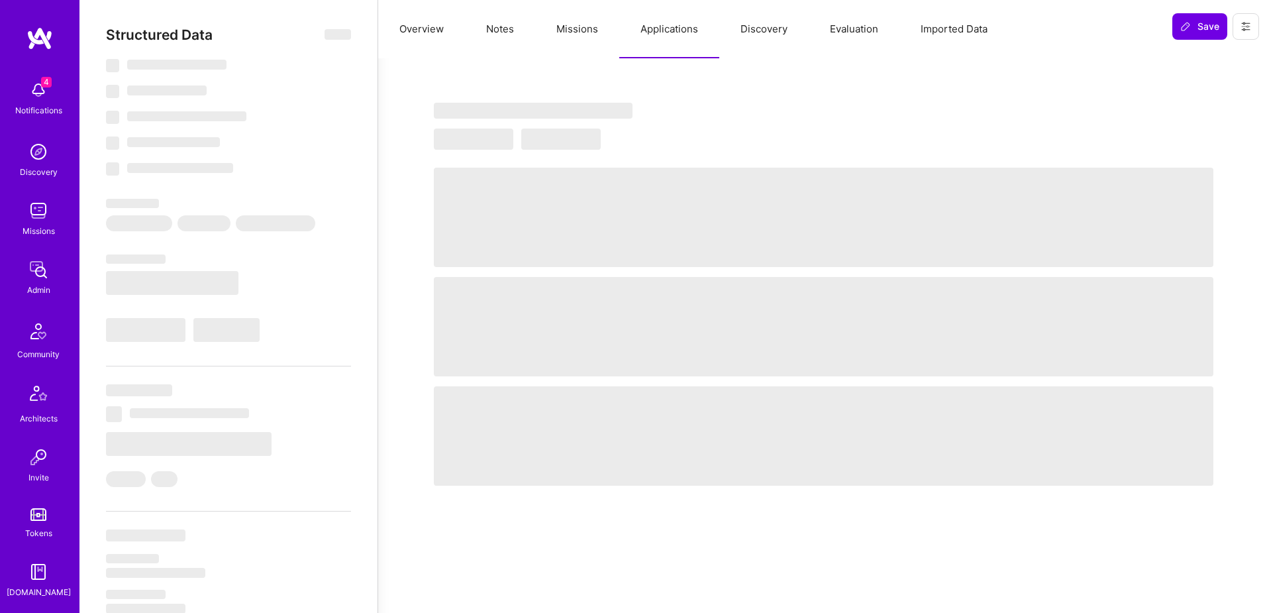
select select "GB"
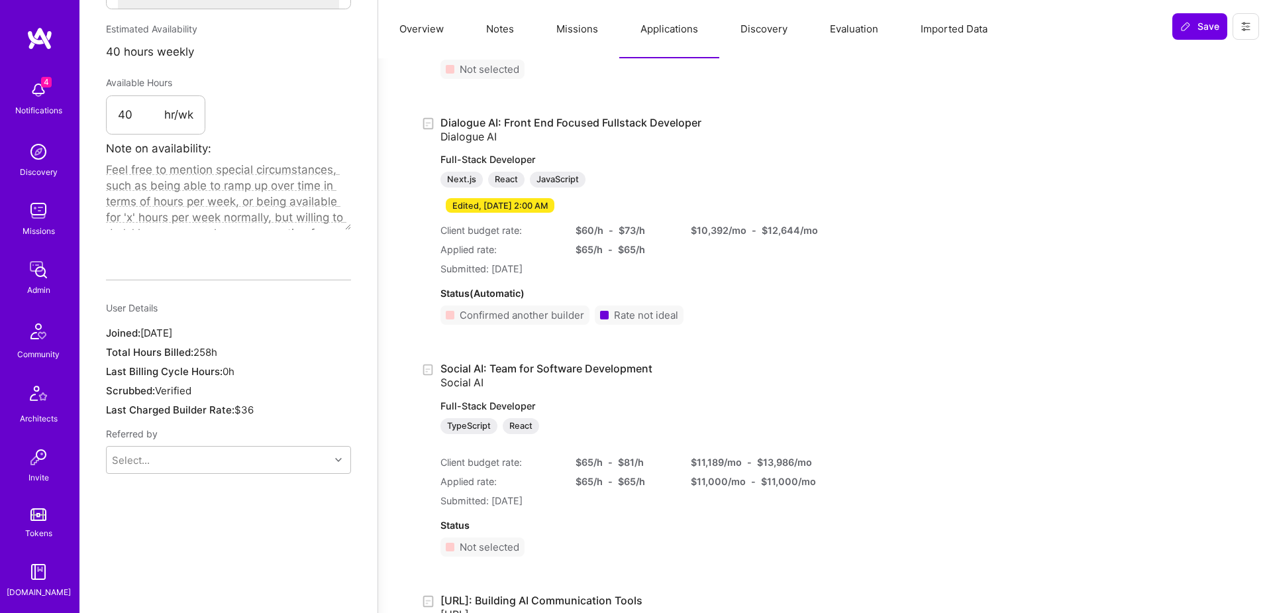
scroll to position [750, 0]
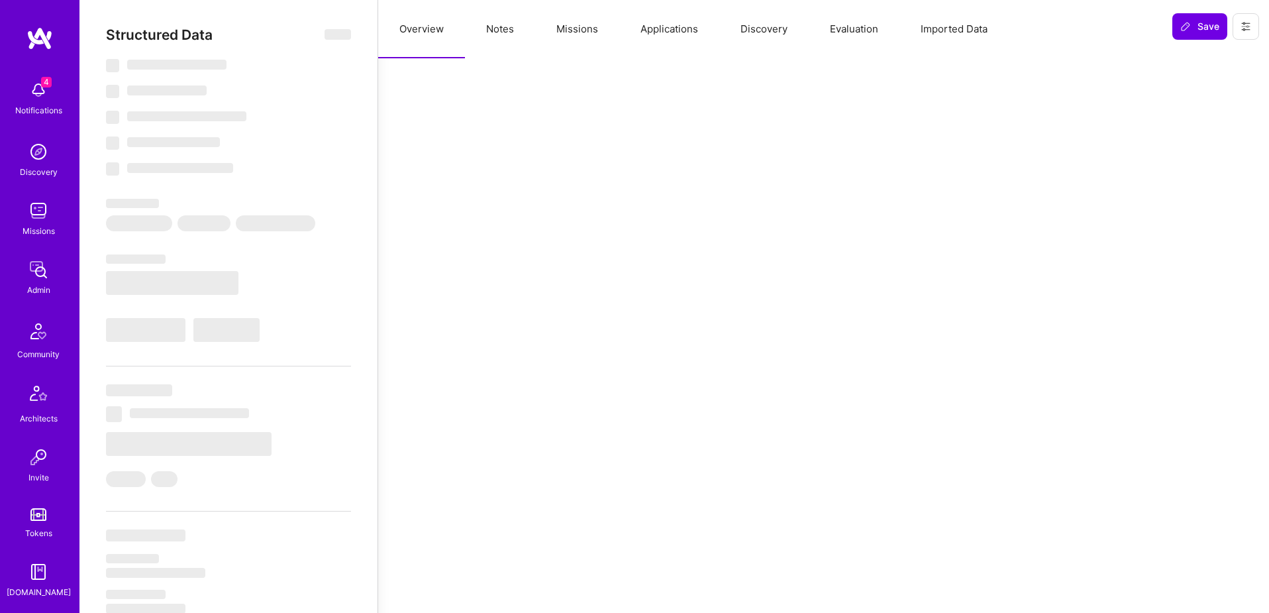
select select "Right Now"
select select "5"
select select "7"
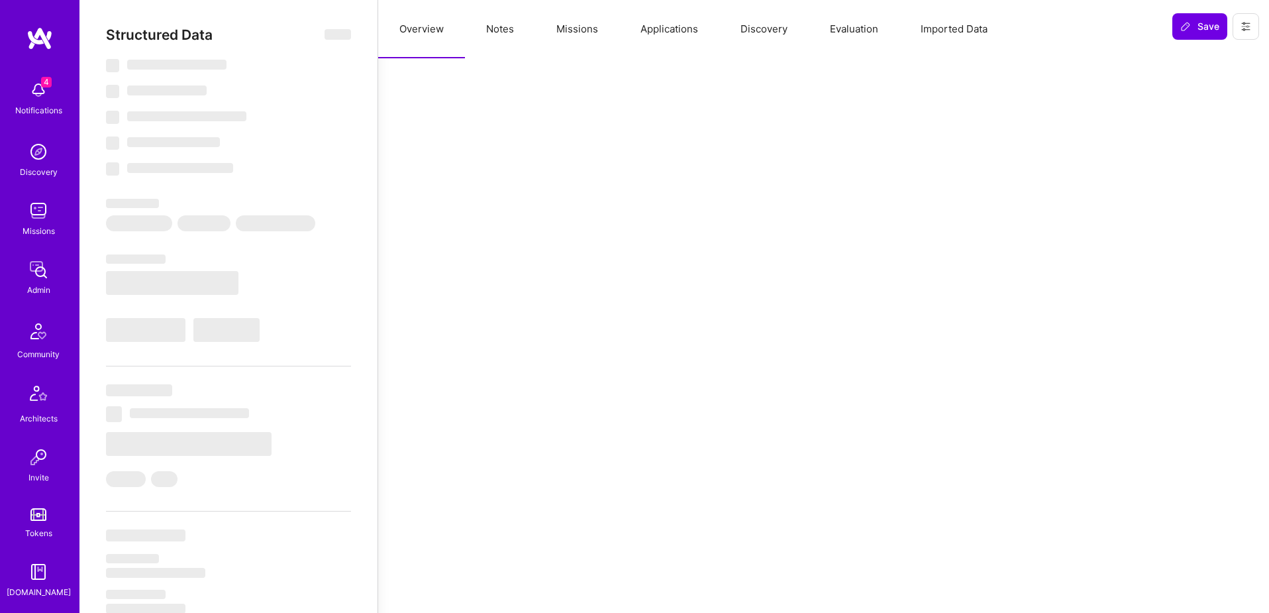
select select "US"
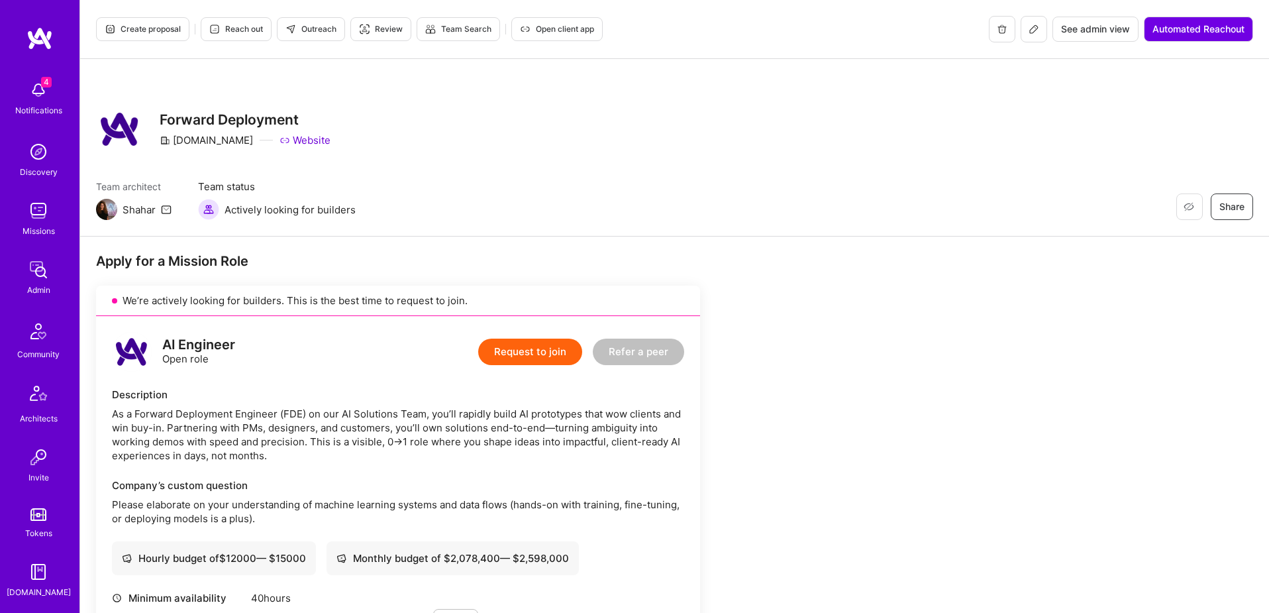
click at [549, 33] on span "Open client app" at bounding box center [557, 29] width 74 height 12
click at [49, 466] on img at bounding box center [38, 455] width 27 height 27
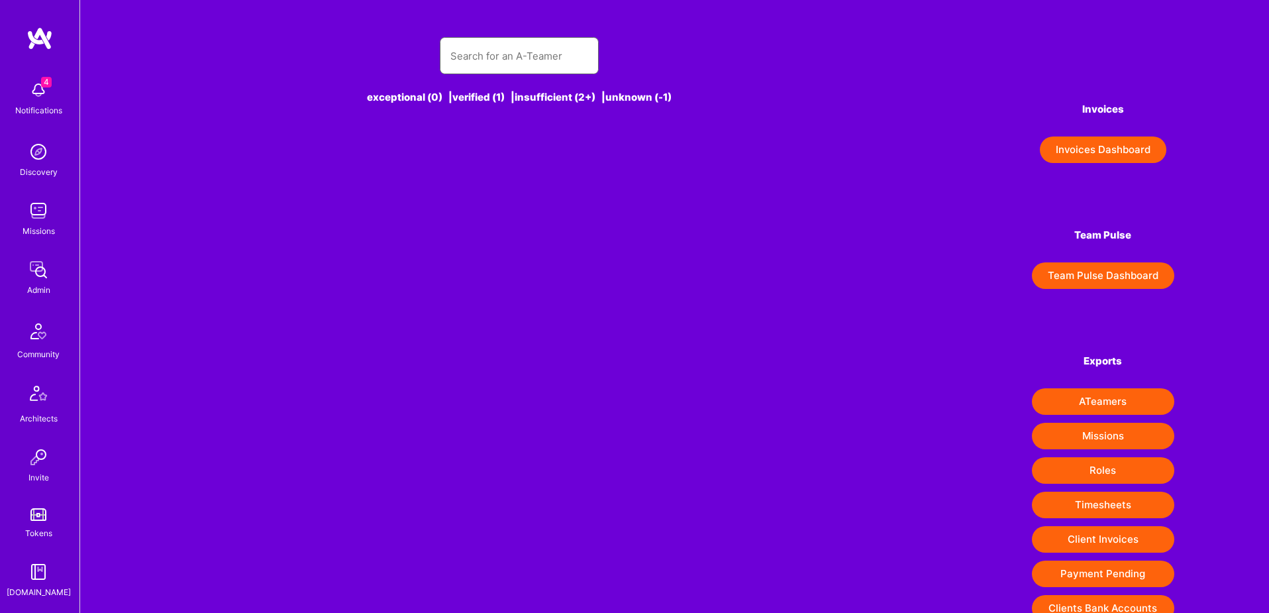
click at [474, 61] on input "text" at bounding box center [520, 56] width 138 height 34
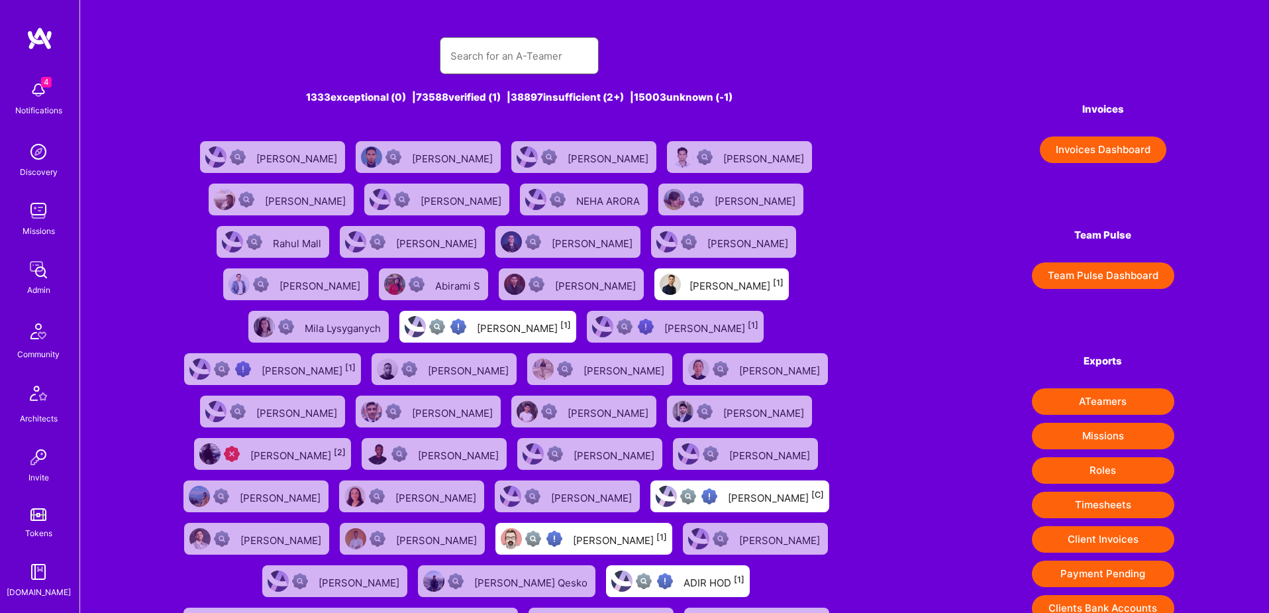
paste input "tamar_butler@yahoo.com"
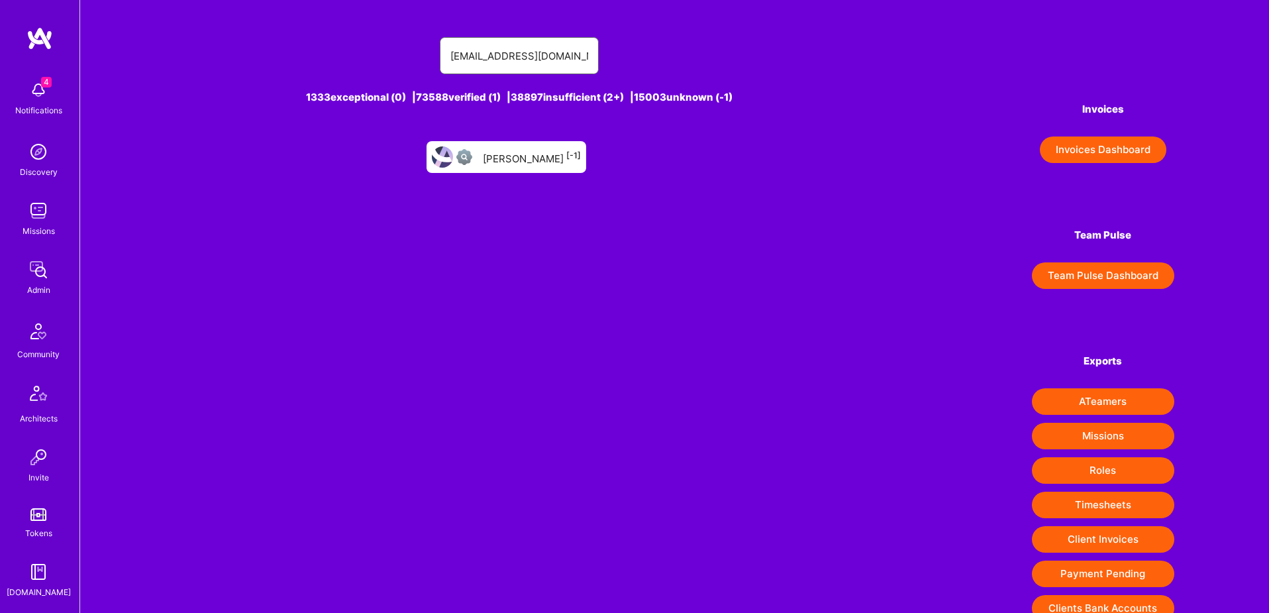
type input "tamar_butler@yahoo.com"
click at [513, 150] on div "Tamar Martin [-1]" at bounding box center [532, 156] width 98 height 17
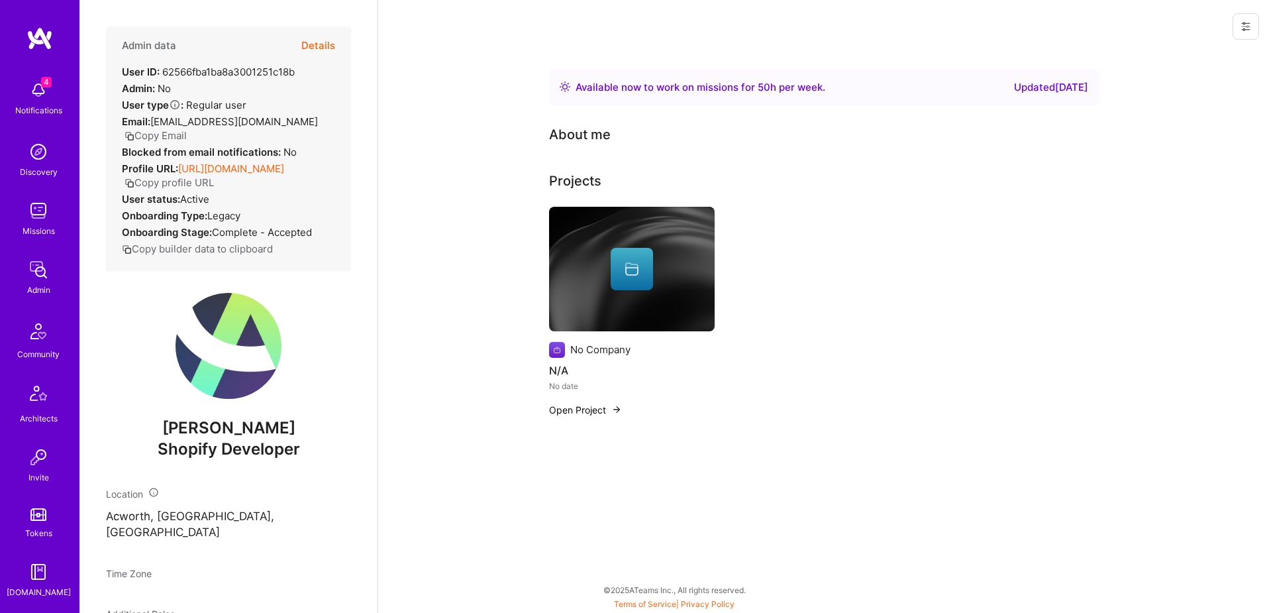
scroll to position [233, 0]
click at [39, 466] on img at bounding box center [38, 455] width 27 height 27
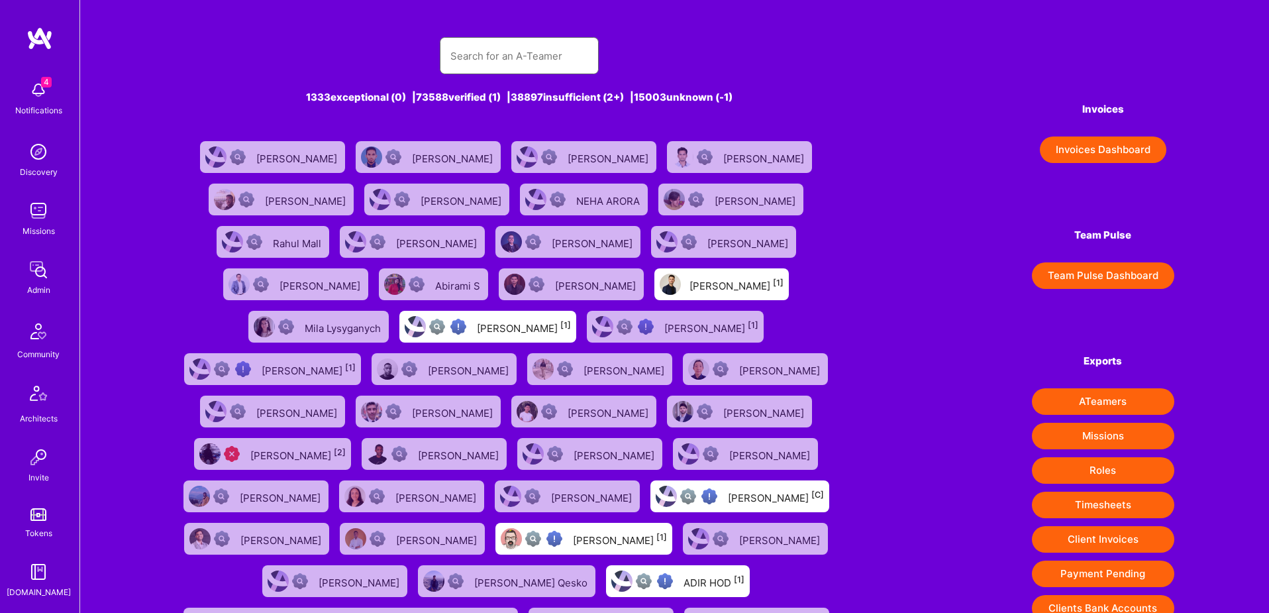
click at [515, 58] on input "text" at bounding box center [520, 56] width 138 height 34
paste input "emesonjonah@gmail.com"
type input "emesonjonah@gmail.com"
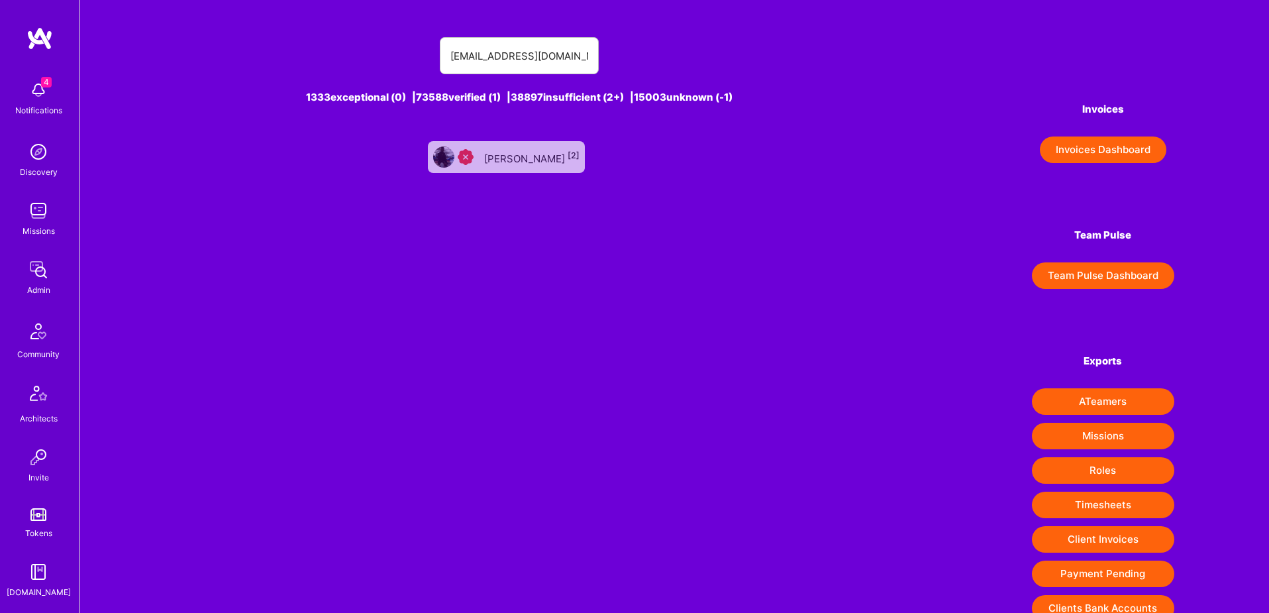
click at [561, 156] on div "Jonah Emeson [2]" at bounding box center [531, 156] width 95 height 17
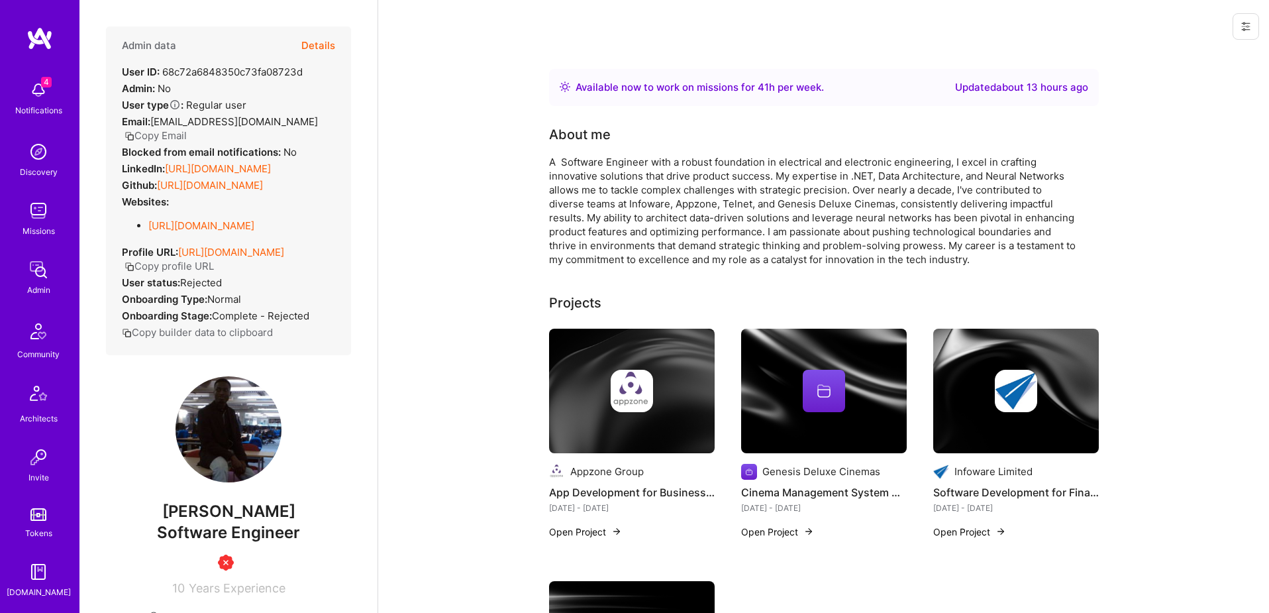
click at [331, 45] on button "Details" at bounding box center [318, 46] width 34 height 38
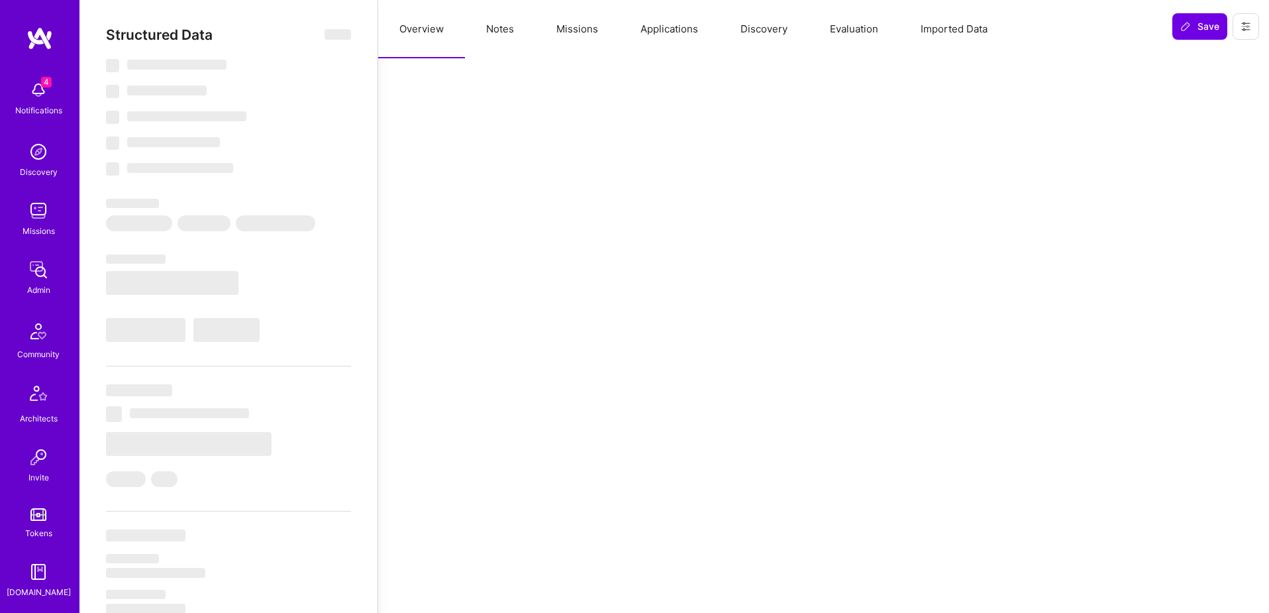
select select "Right Now"
select select "Insufficient"
select select "NG"
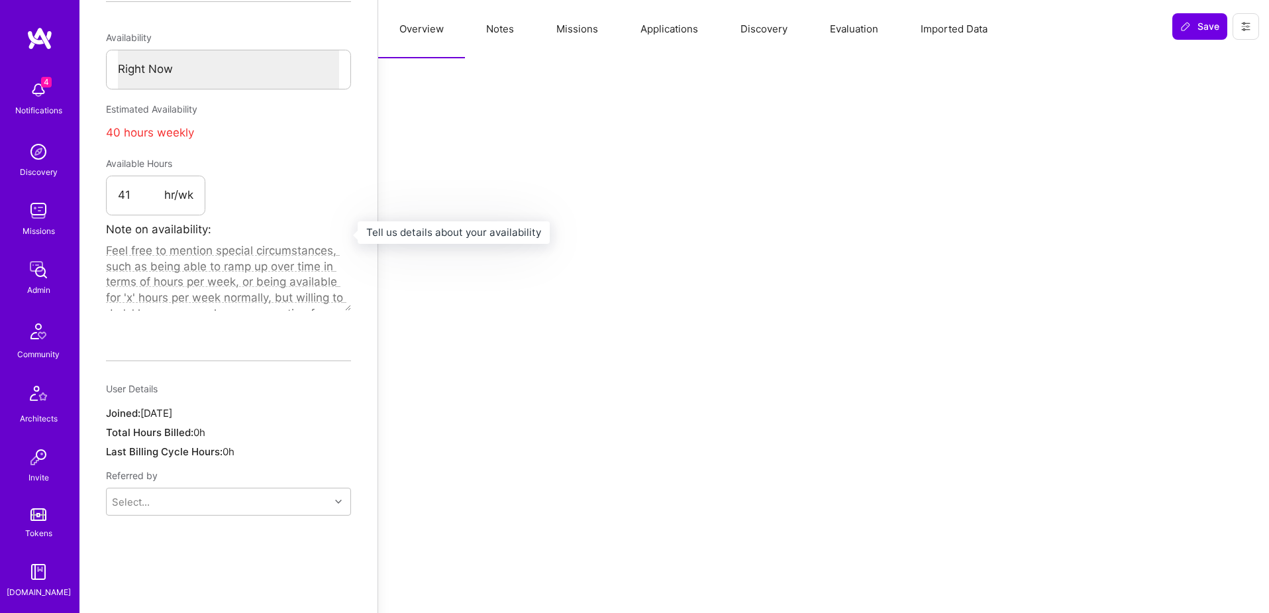
scroll to position [794, 0]
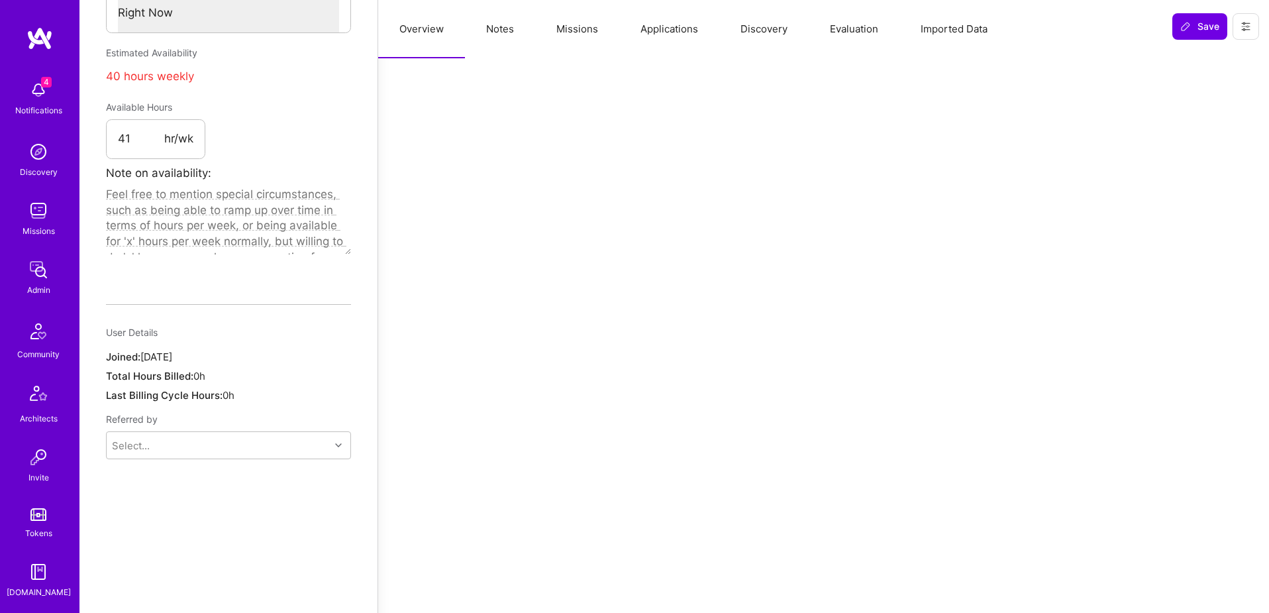
click at [502, 30] on button "Notes" at bounding box center [500, 29] width 70 height 58
type textarea "x"
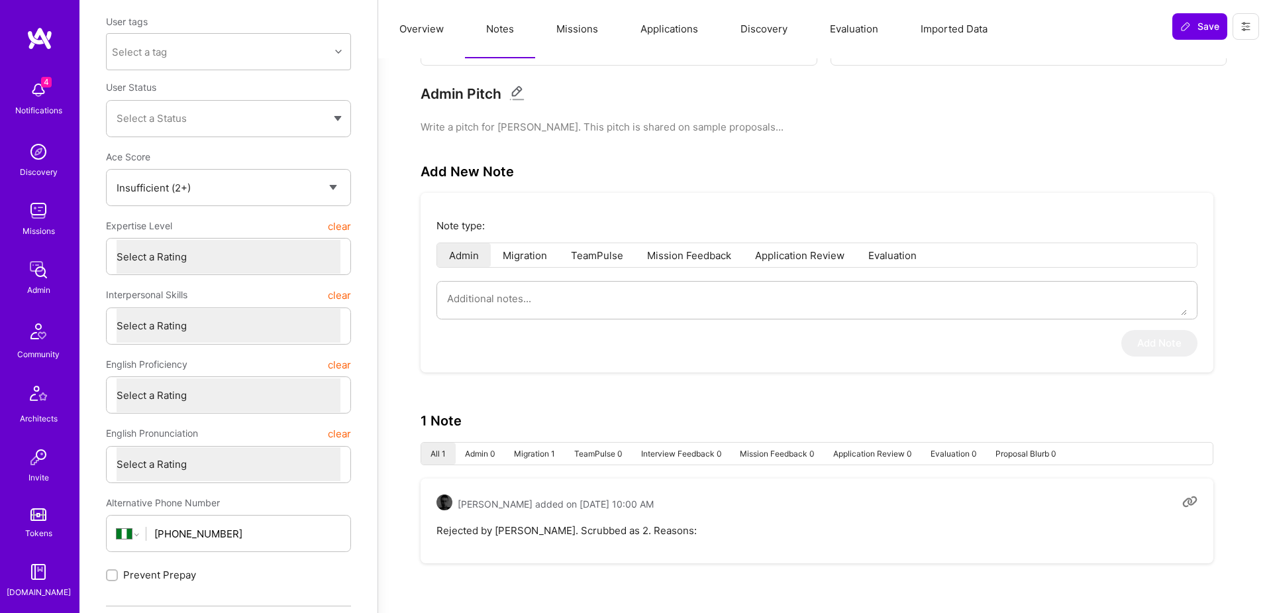
scroll to position [140, 0]
